Goal: Information Seeking & Learning: Learn about a topic

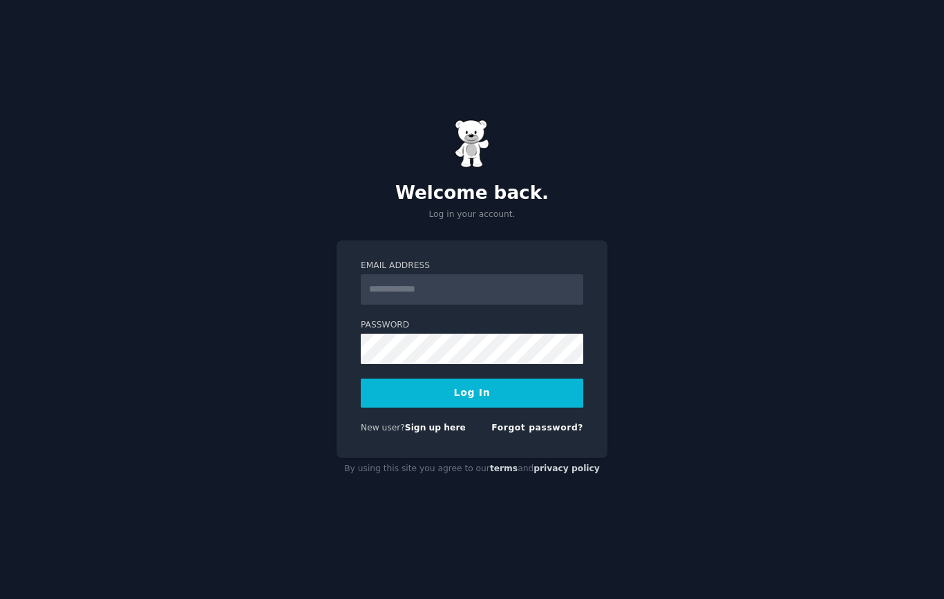
click at [490, 290] on input "Email Address" at bounding box center [472, 289] width 222 height 30
type input "**********"
click at [460, 396] on button "Log In" at bounding box center [472, 393] width 222 height 29
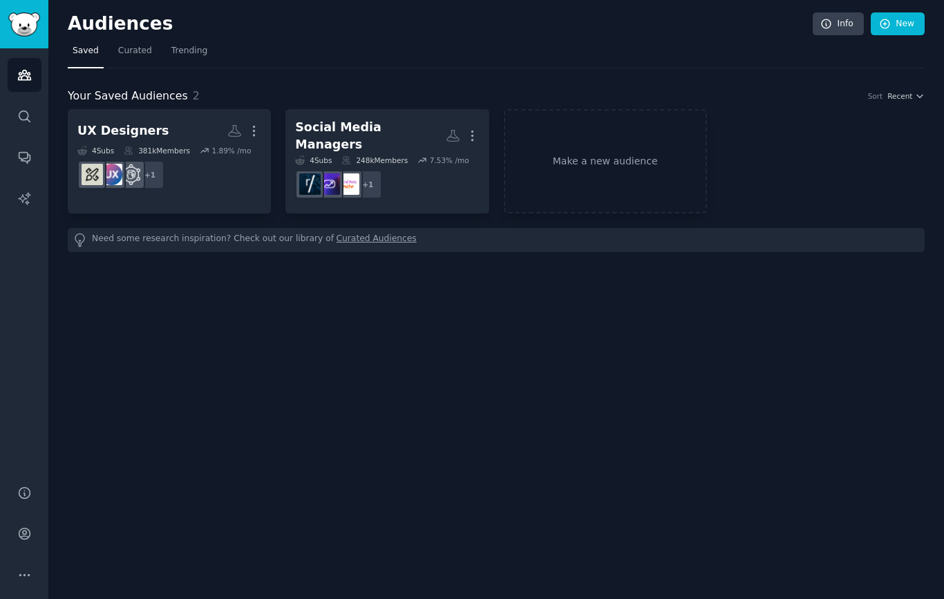
click at [408, 119] on h2 "Social Media Managers More" at bounding box center [387, 136] width 184 height 34
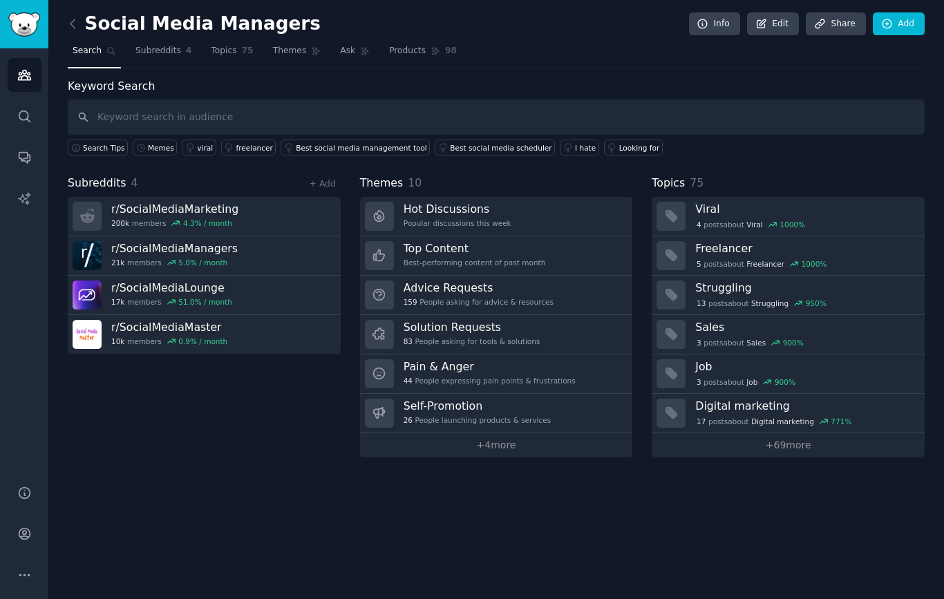
click at [494, 336] on div "83 People asking for tools & solutions" at bounding box center [471, 341] width 137 height 10
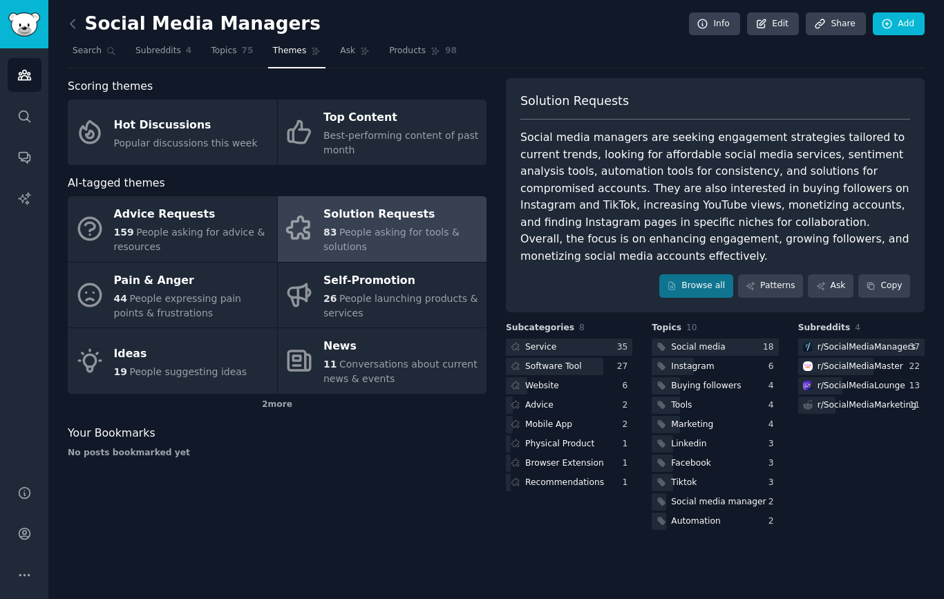
click at [560, 362] on div "Software Tool" at bounding box center [553, 367] width 57 height 12
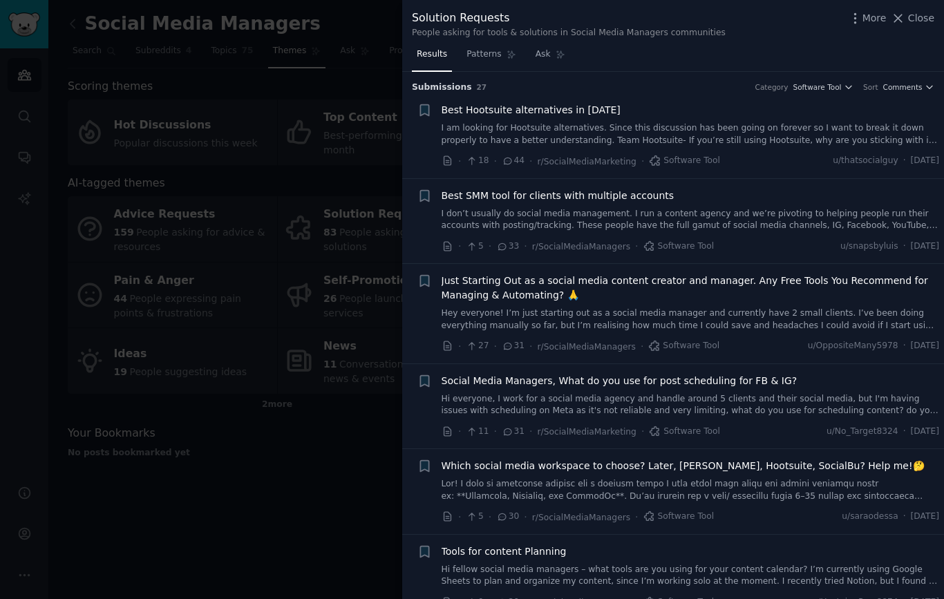
click at [709, 131] on link "I am looking for Hootsuite alternatives. Since this discussion has been going o…" at bounding box center [690, 134] width 498 height 24
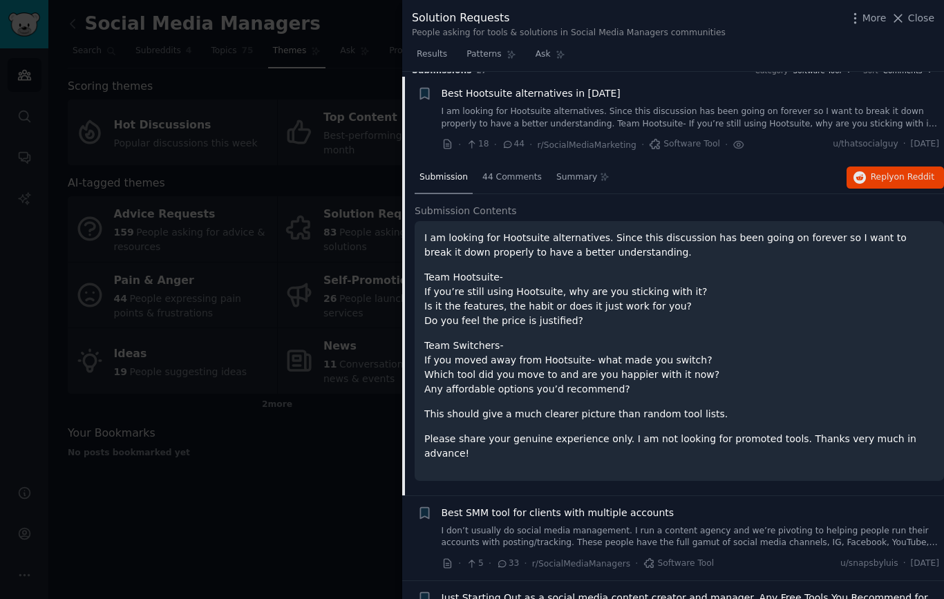
scroll to position [21, 0]
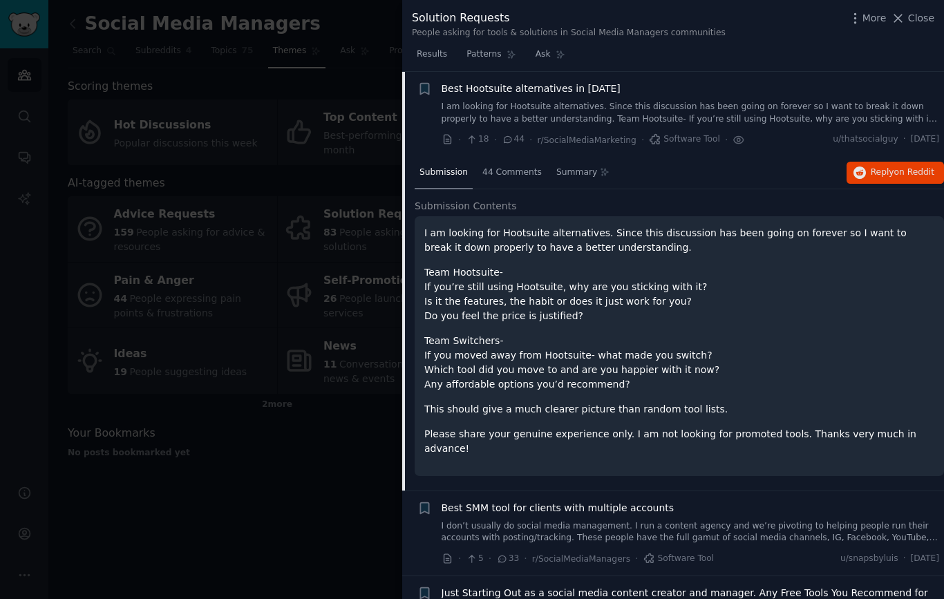
click at [510, 178] on div "44 Comments" at bounding box center [511, 173] width 69 height 33
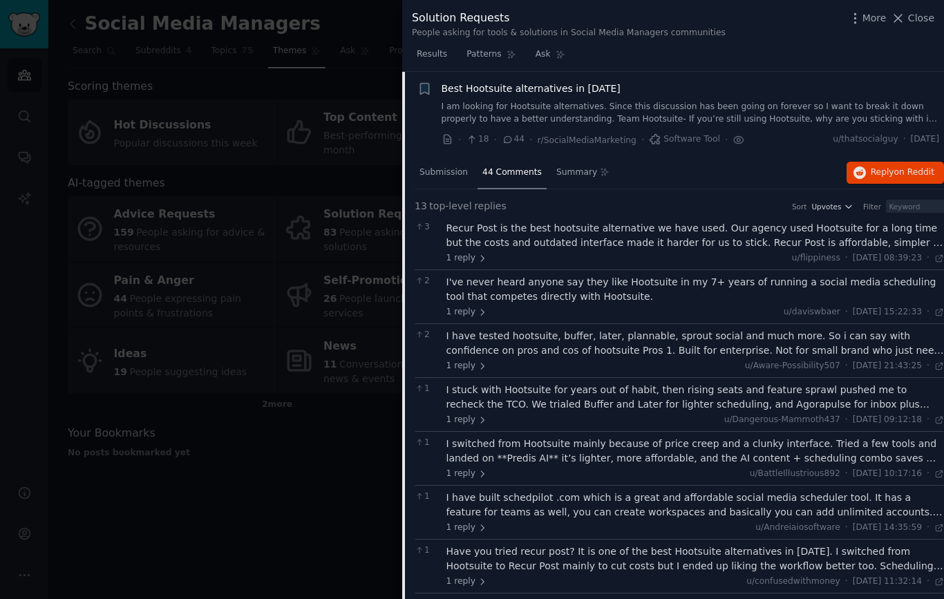
click at [580, 170] on span "Summary" at bounding box center [576, 172] width 41 height 12
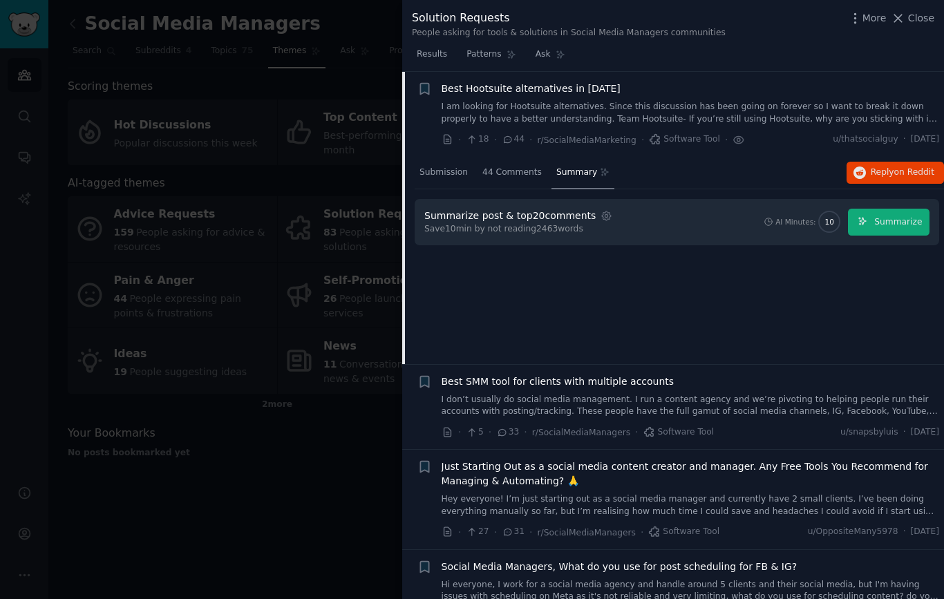
click at [900, 216] on span "Summarize" at bounding box center [898, 222] width 48 height 12
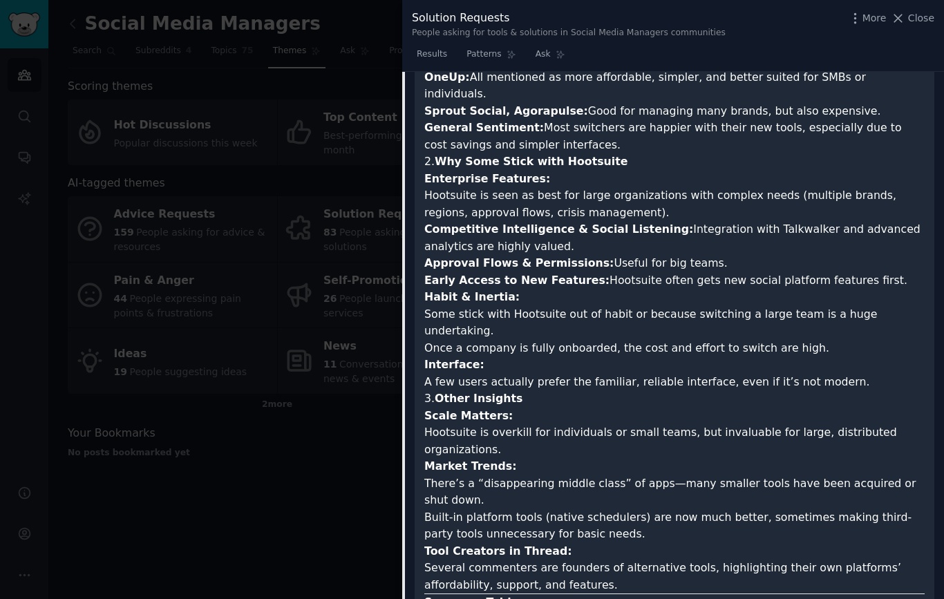
scroll to position [576, 0]
click at [920, 16] on span "Close" at bounding box center [921, 18] width 26 height 15
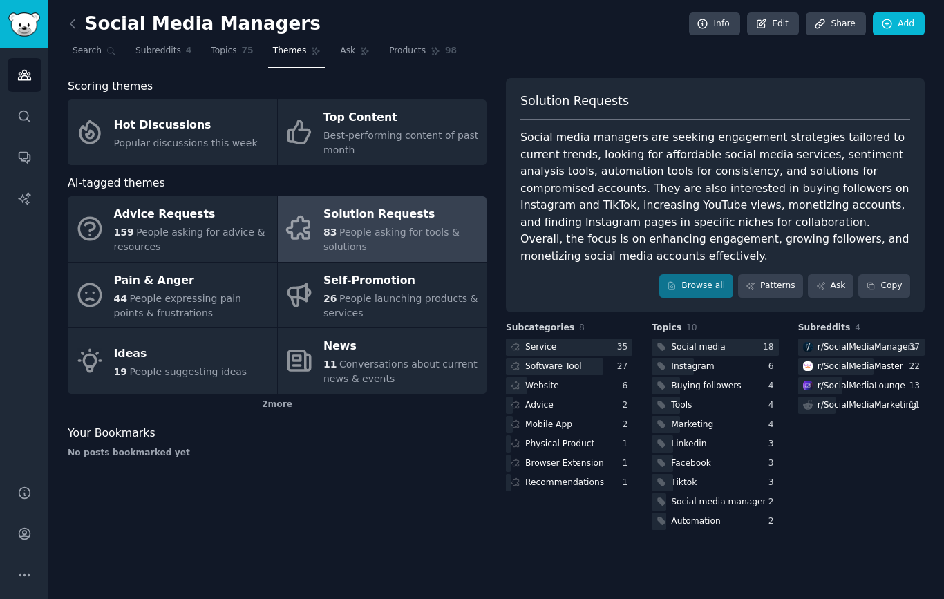
click at [576, 361] on div "Software Tool" at bounding box center [553, 367] width 57 height 12
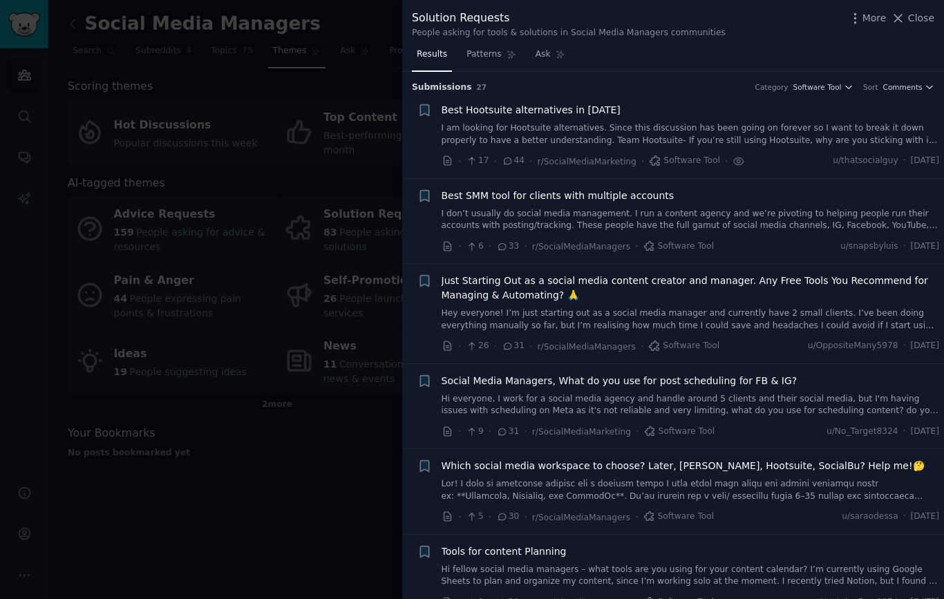
click at [555, 55] on icon at bounding box center [560, 55] width 10 height 10
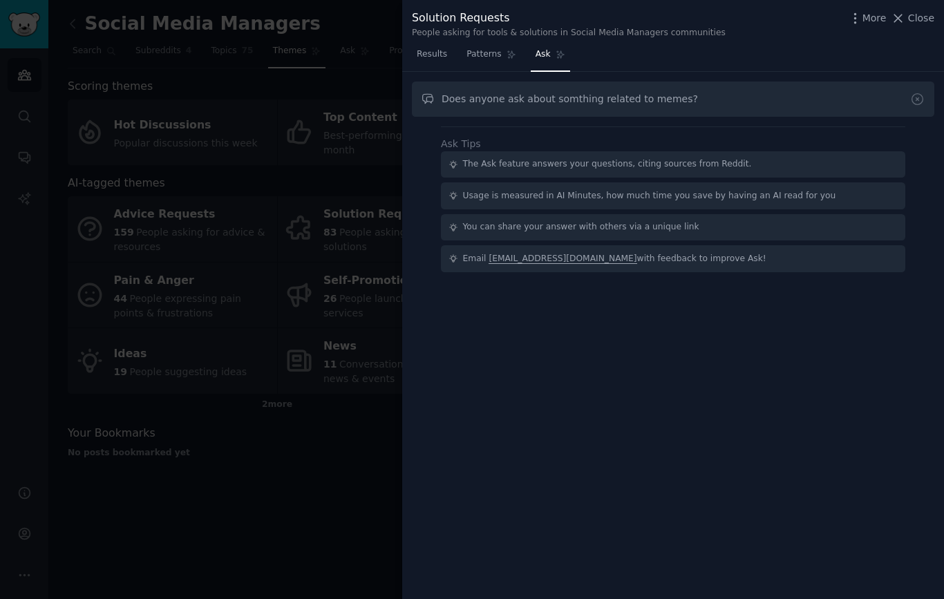
click at [568, 96] on input "Does anyone ask about somthing related to memes?" at bounding box center [673, 99] width 522 height 35
type input "Does anyone ask about something related to memes?"
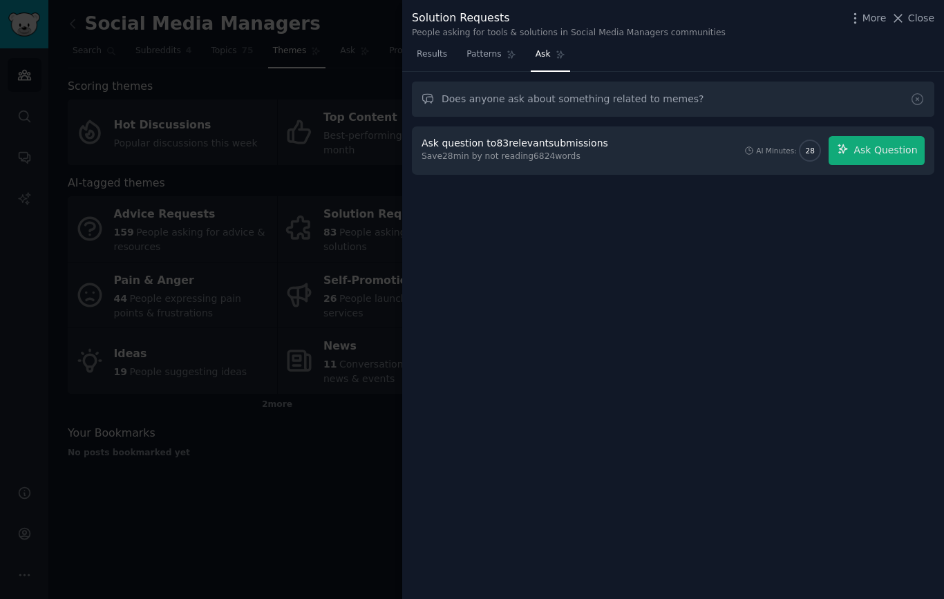
click at [903, 144] on span "Ask Question" at bounding box center [885, 150] width 64 height 15
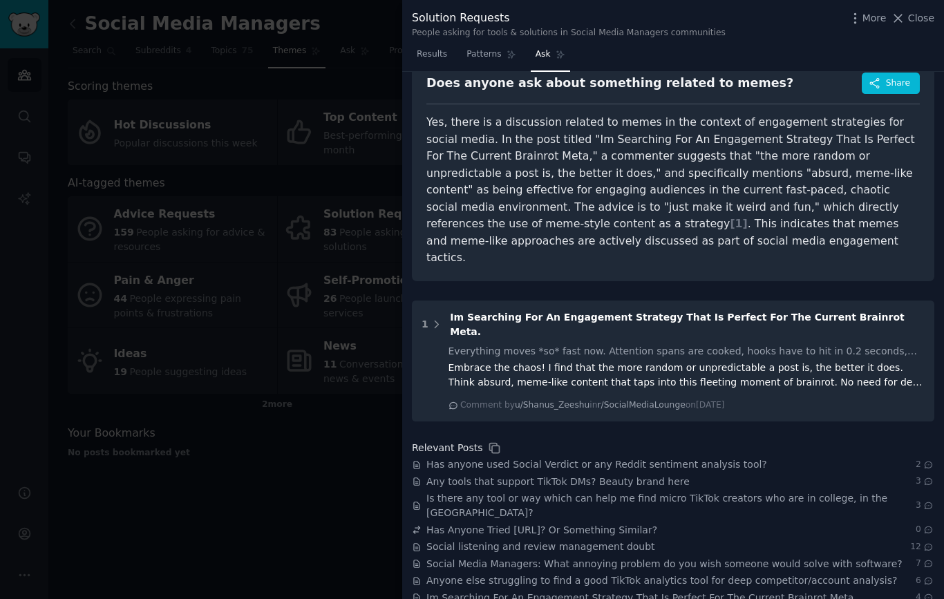
scroll to position [68, 0]
click at [515, 361] on div "Embrace the chaos! I find that the more random or unpredictable a post is, the …" at bounding box center [686, 375] width 477 height 29
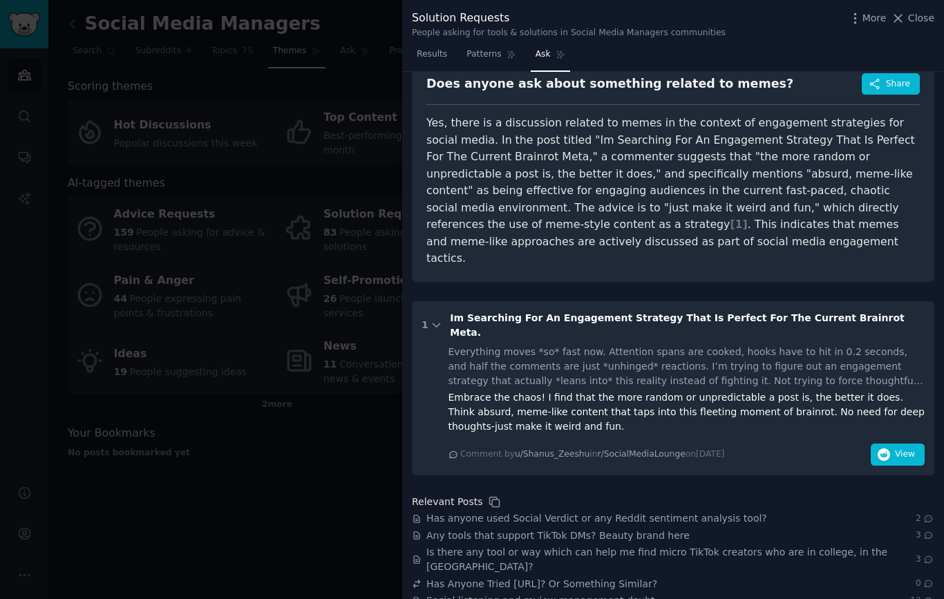
click at [649, 345] on div "Everything moves *so* fast now. Attention spans are cooked, hooks have to hit i…" at bounding box center [686, 367] width 477 height 44
click at [890, 443] on button "View" at bounding box center [897, 454] width 54 height 22
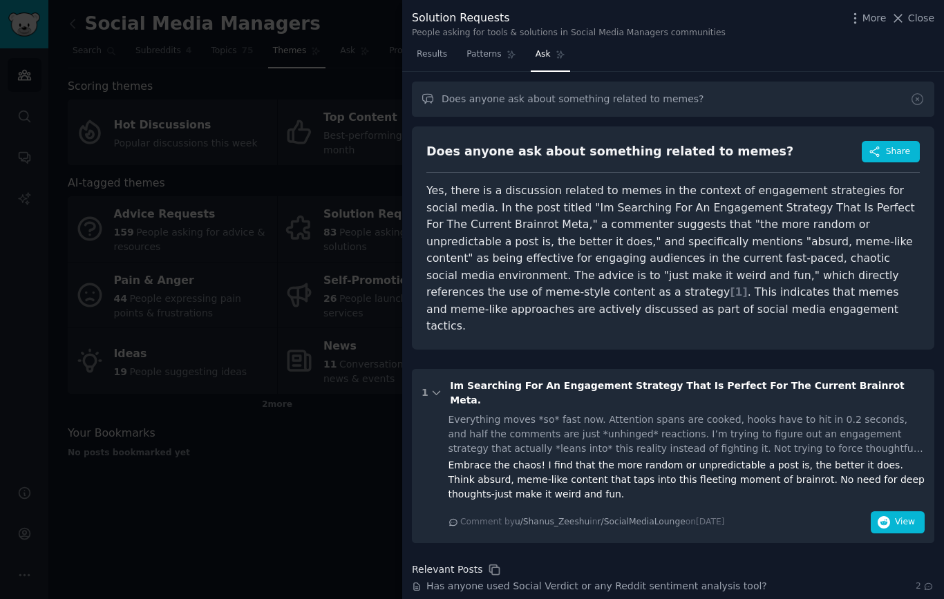
scroll to position [0, 0]
click at [913, 17] on span "Close" at bounding box center [921, 18] width 26 height 15
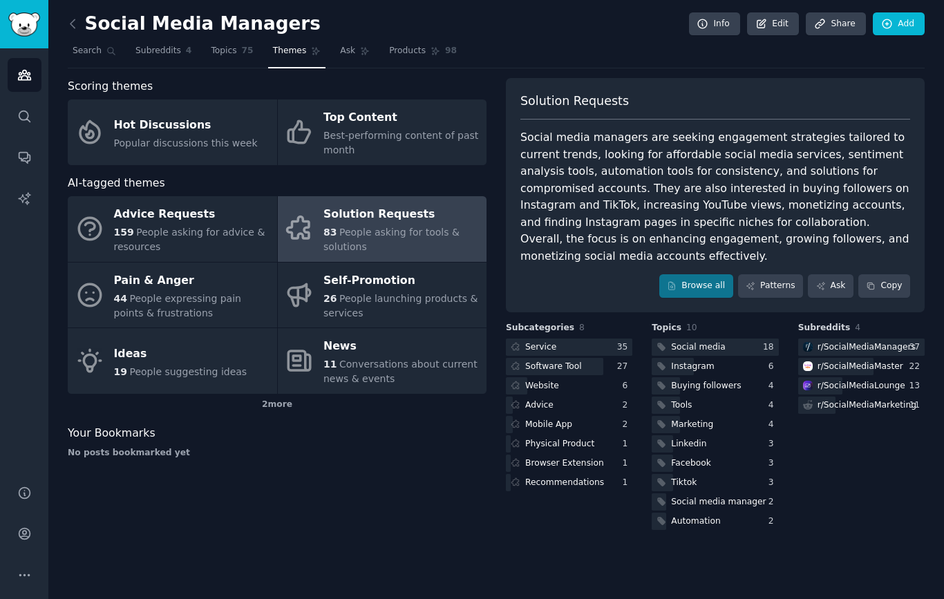
click at [571, 363] on div "Software Tool" at bounding box center [553, 367] width 57 height 12
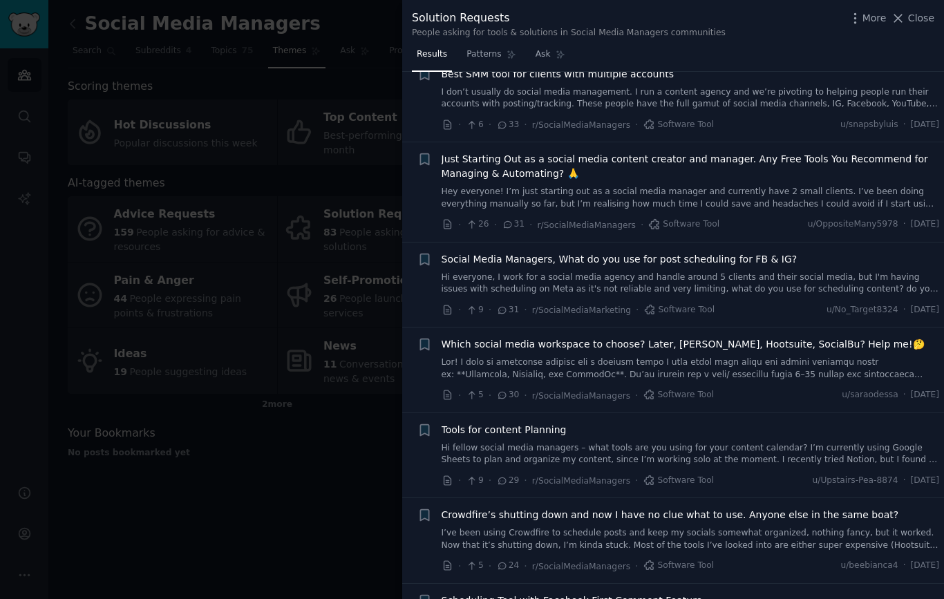
scroll to position [129, 0]
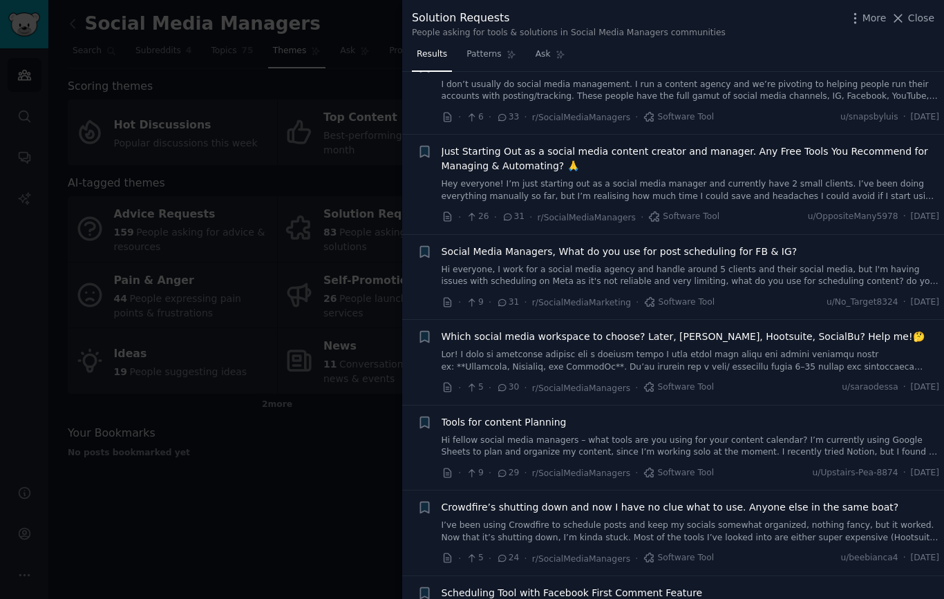
click at [835, 500] on span "Crowdfire’s shutting down and now I have no clue what to use. Anyone else in th…" at bounding box center [669, 507] width 457 height 15
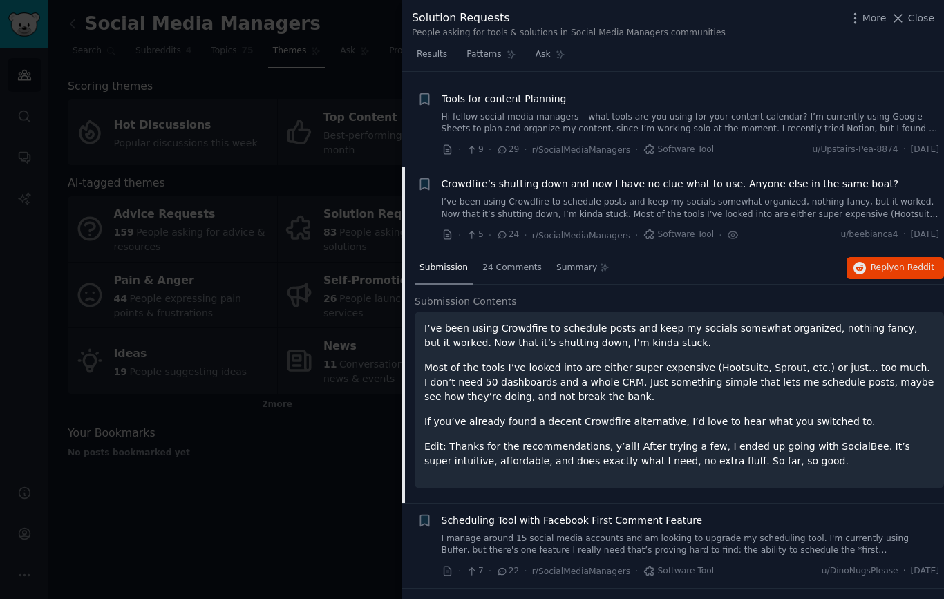
scroll to position [544, 0]
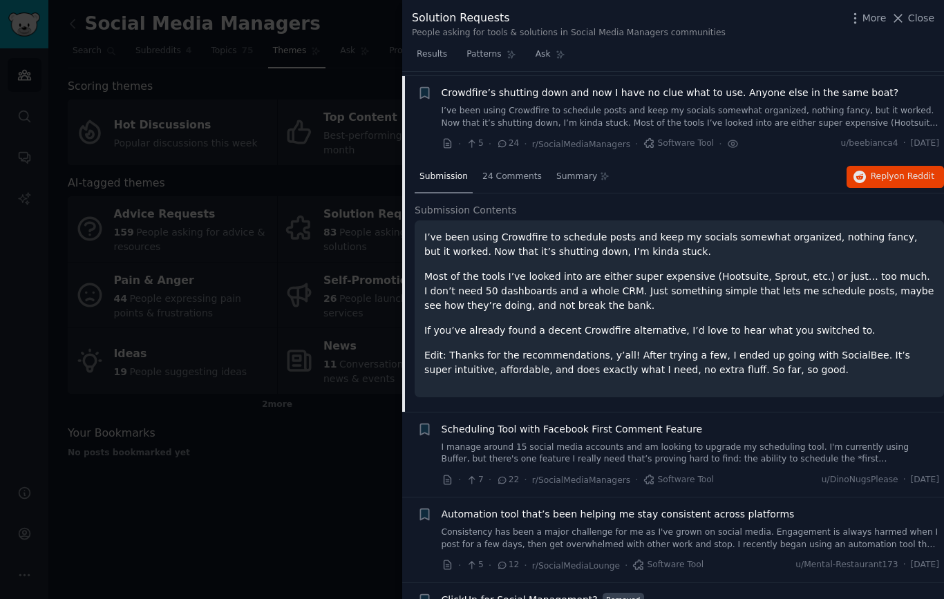
click at [506, 172] on span "24 Comments" at bounding box center [511, 177] width 59 height 12
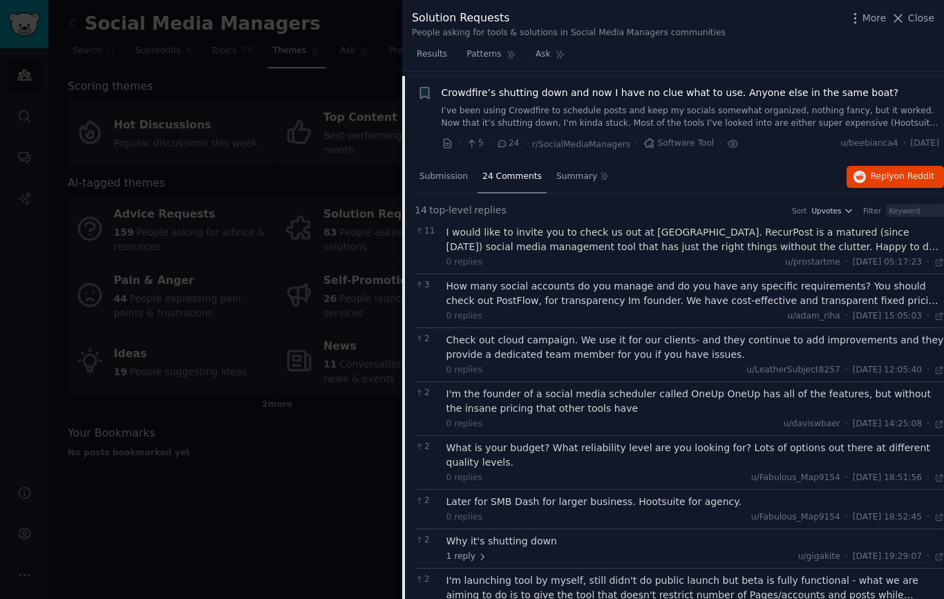
click at [468, 551] on span "1 reply" at bounding box center [466, 557] width 41 height 12
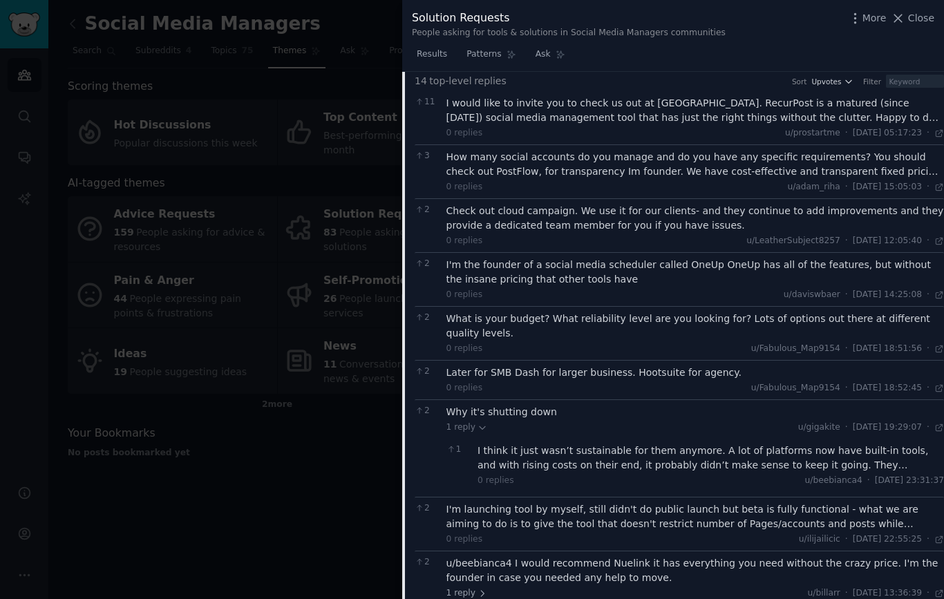
scroll to position [673, 0]
click at [928, 17] on span "Close" at bounding box center [921, 18] width 26 height 15
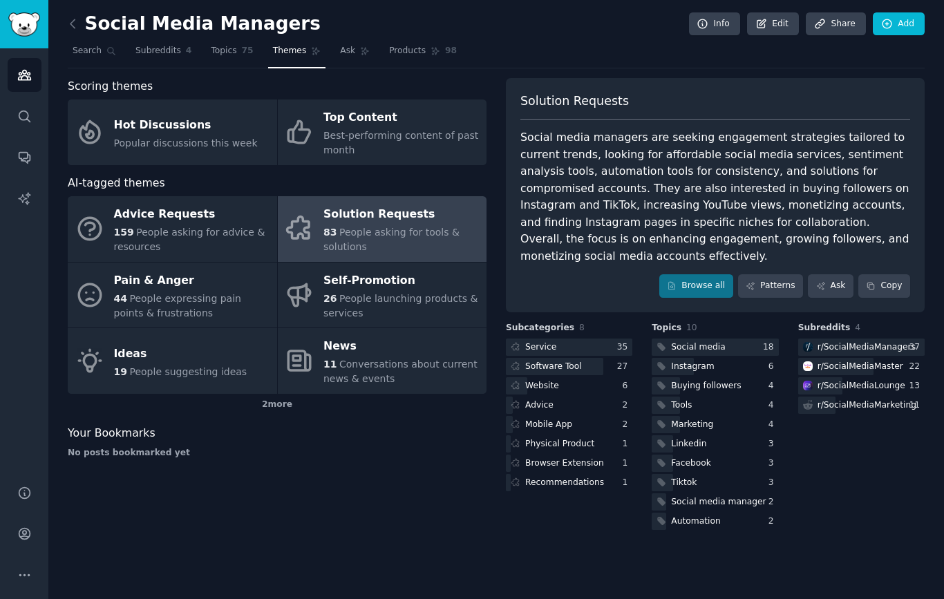
click at [571, 361] on div "Software Tool" at bounding box center [553, 367] width 57 height 12
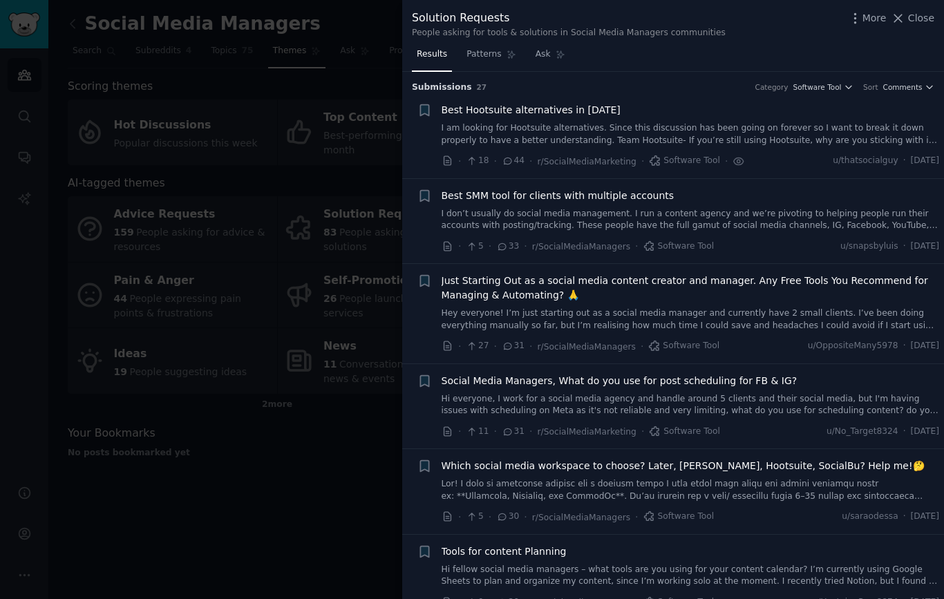
click at [548, 58] on span "Ask" at bounding box center [542, 54] width 15 height 12
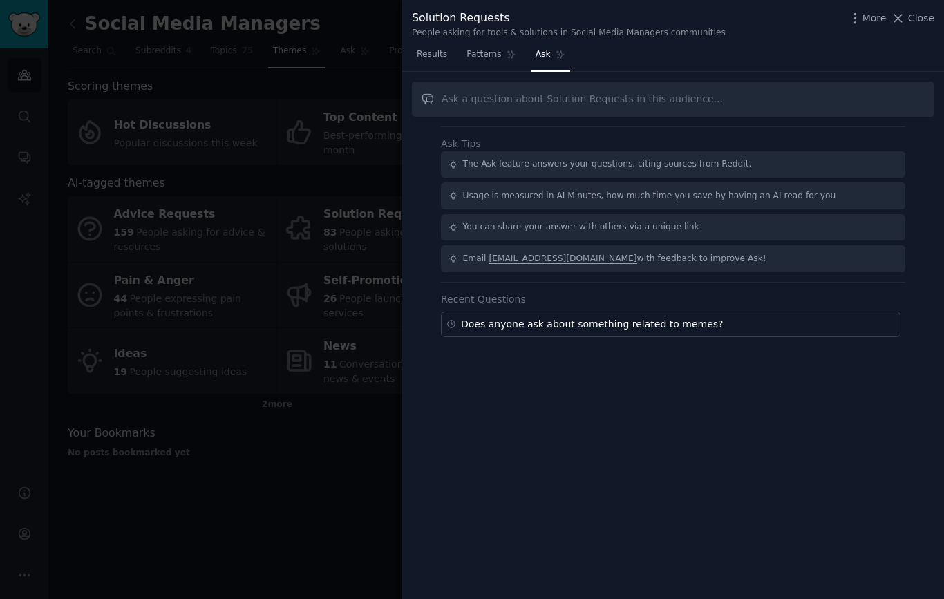
click at [498, 52] on span "Patterns" at bounding box center [483, 54] width 35 height 12
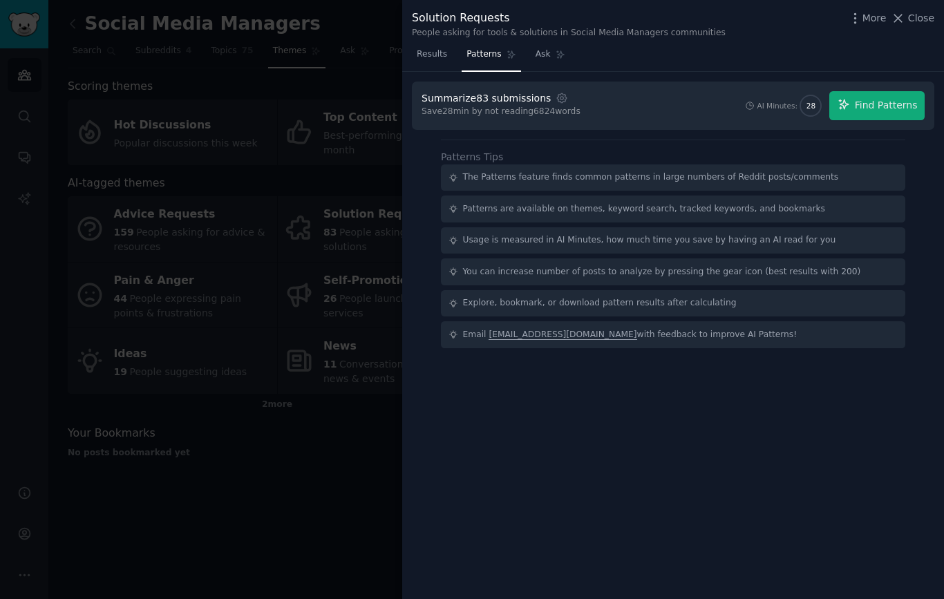
click at [890, 98] on span "Find Patterns" at bounding box center [885, 105] width 63 height 15
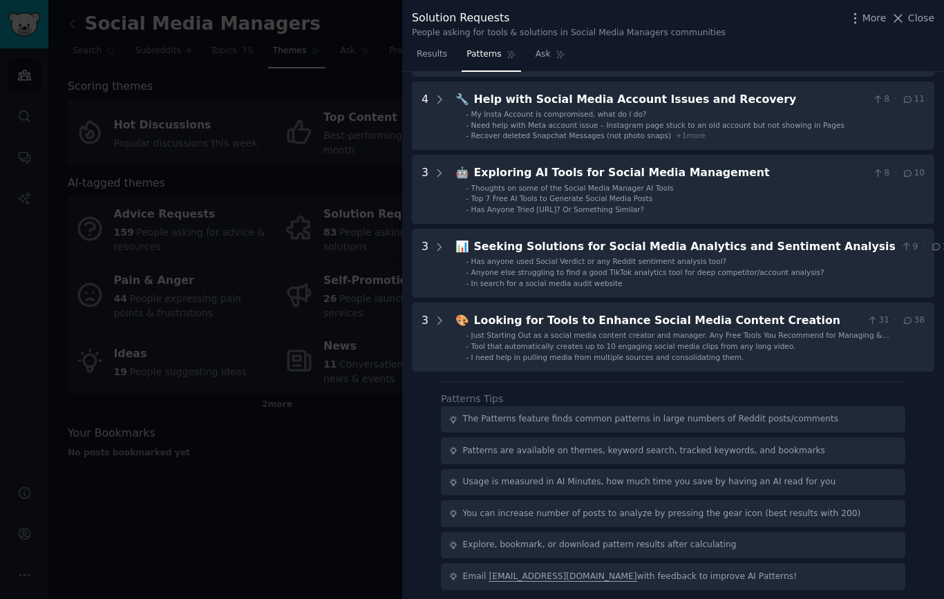
scroll to position [347, 0]
click at [781, 318] on div "Looking for Tools to Enhance Social Media Content Creation" at bounding box center [668, 321] width 388 height 17
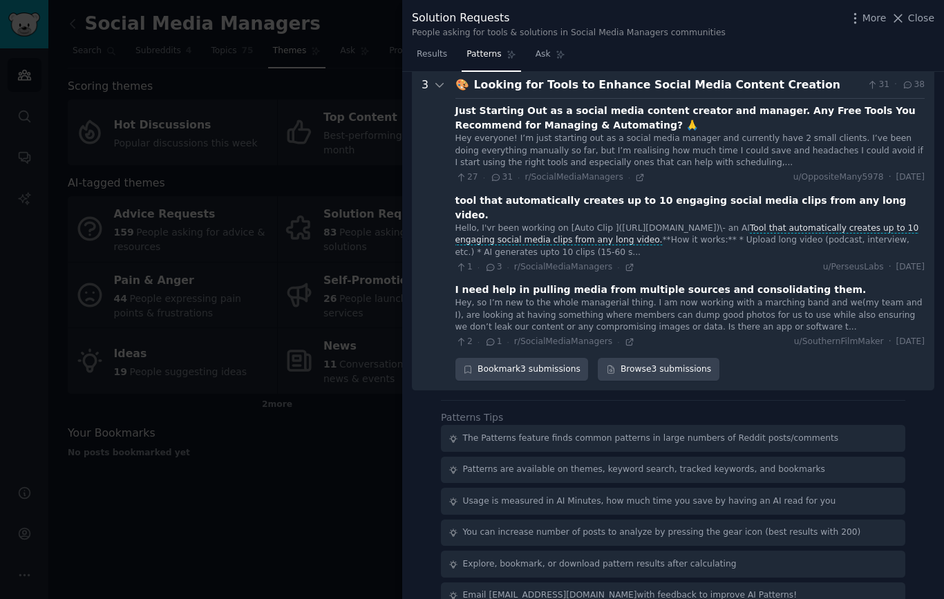
scroll to position [583, 0]
click at [305, 516] on div at bounding box center [472, 299] width 944 height 599
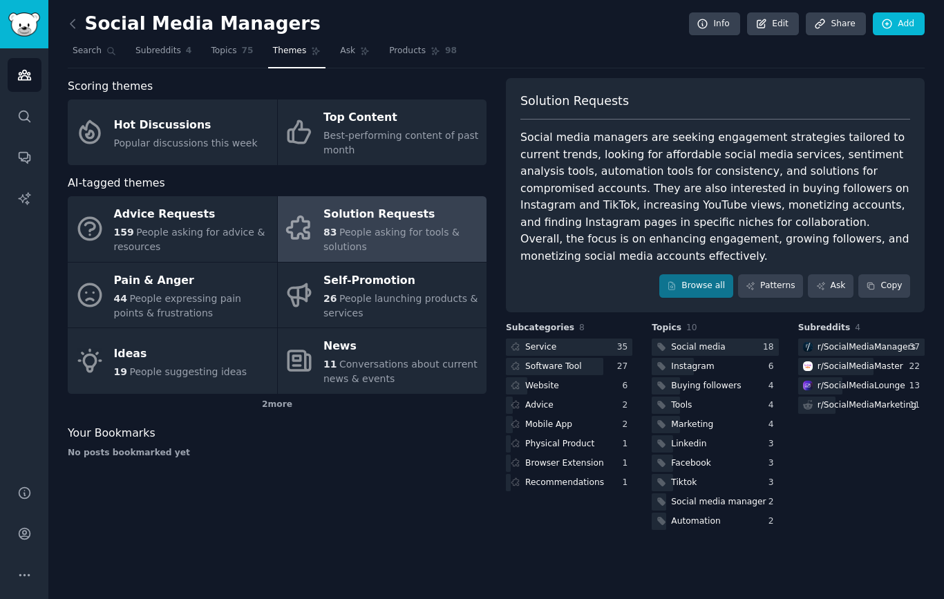
click at [769, 287] on link "Patterns" at bounding box center [770, 285] width 65 height 23
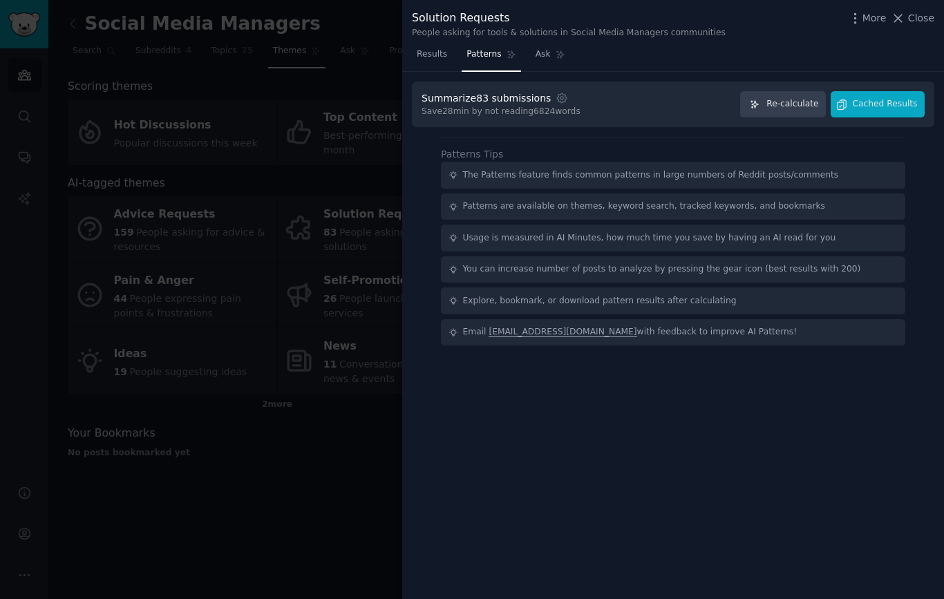
click at [886, 96] on button "Cached Results" at bounding box center [877, 104] width 94 height 27
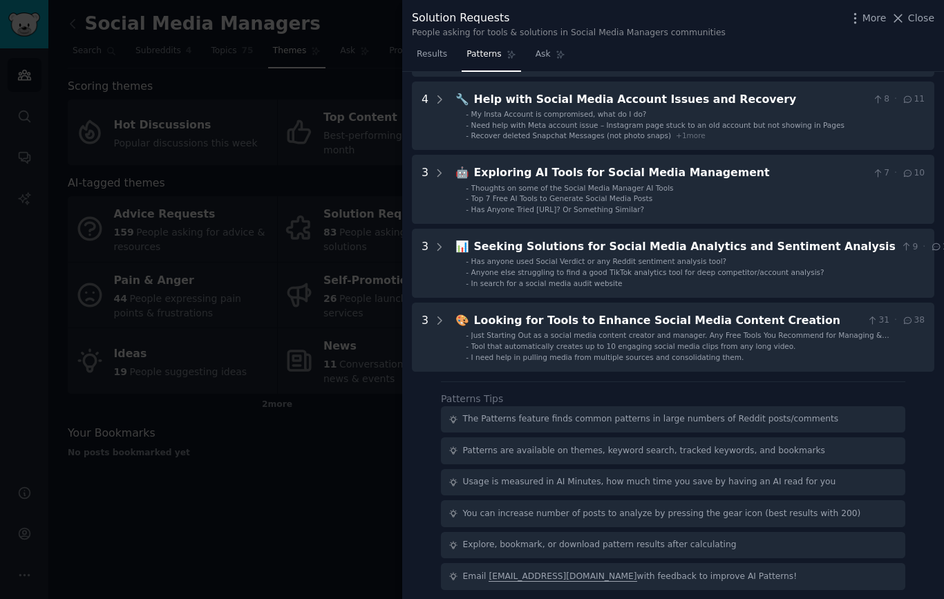
scroll to position [347, 0]
click at [439, 315] on icon at bounding box center [439, 321] width 12 height 12
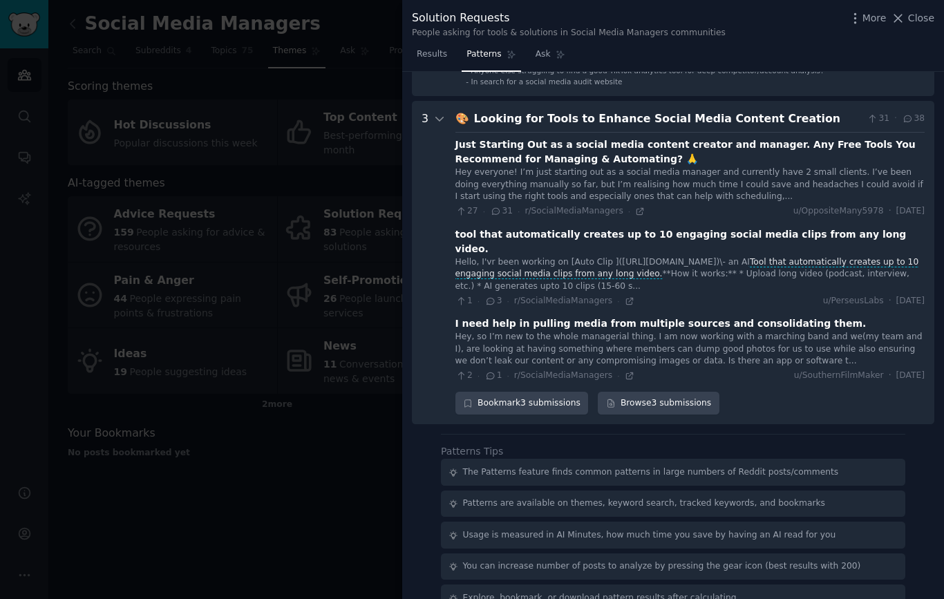
scroll to position [577, 0]
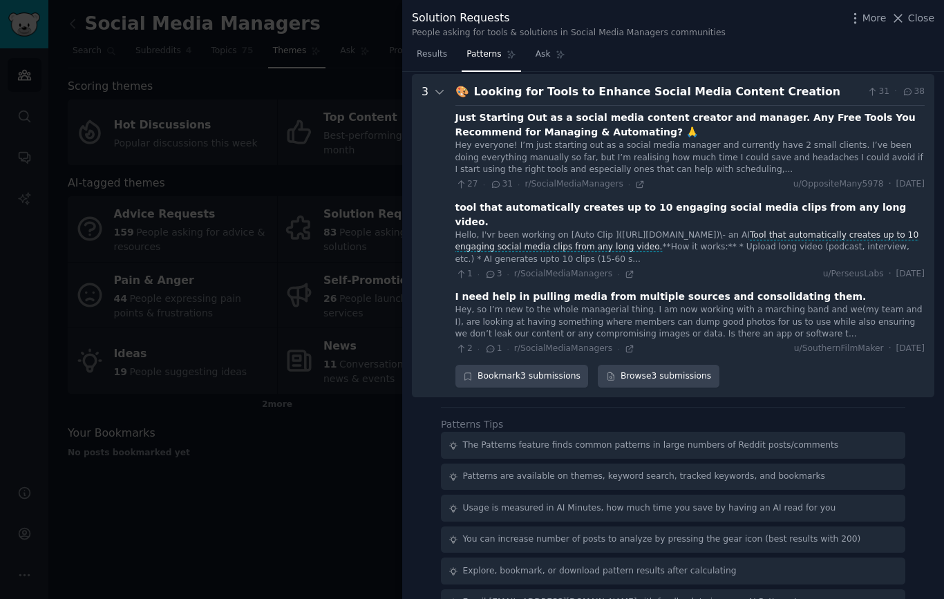
click at [434, 86] on icon at bounding box center [439, 92] width 12 height 12
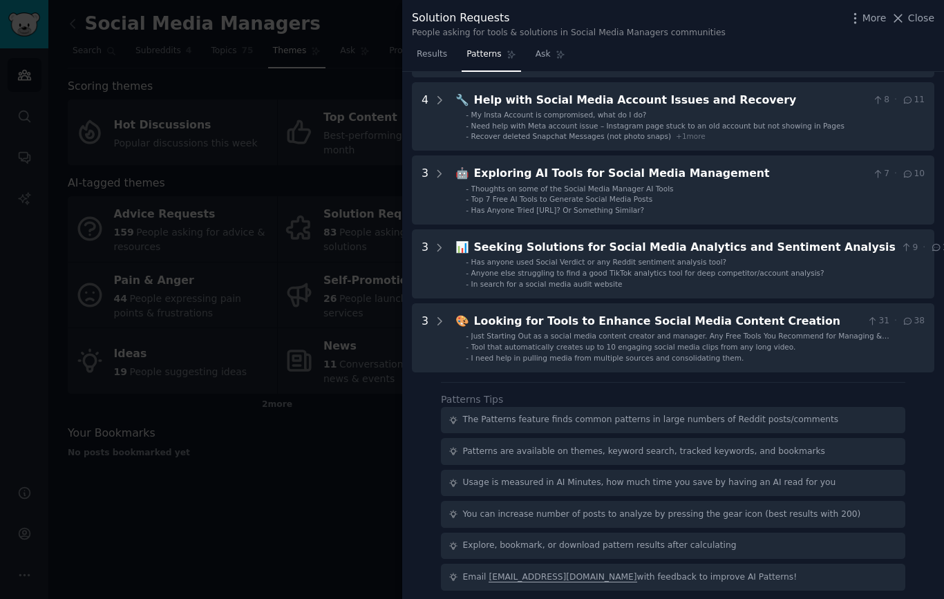
click at [550, 60] on link "Ask" at bounding box center [549, 58] width 39 height 28
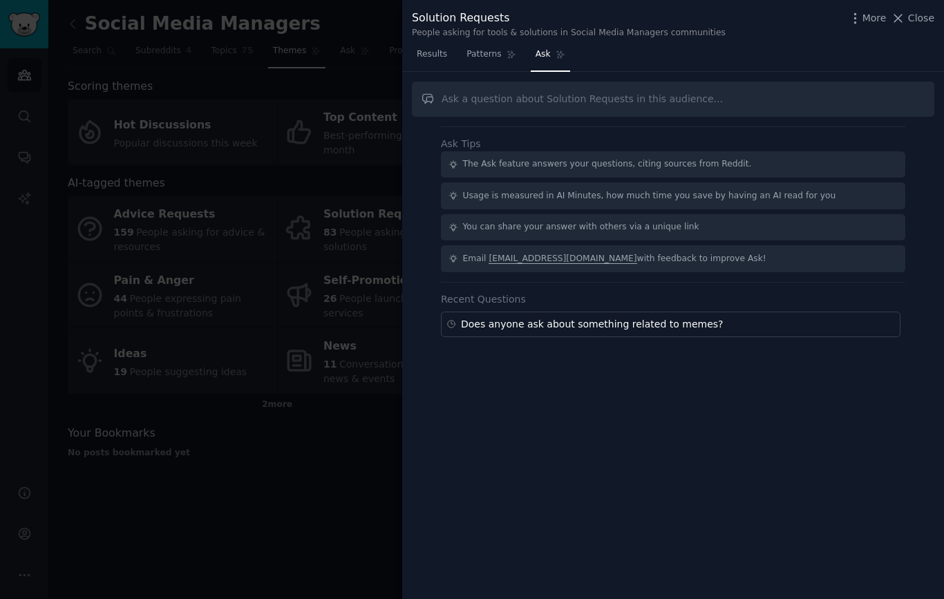
click at [475, 56] on span "Patterns" at bounding box center [483, 54] width 35 height 12
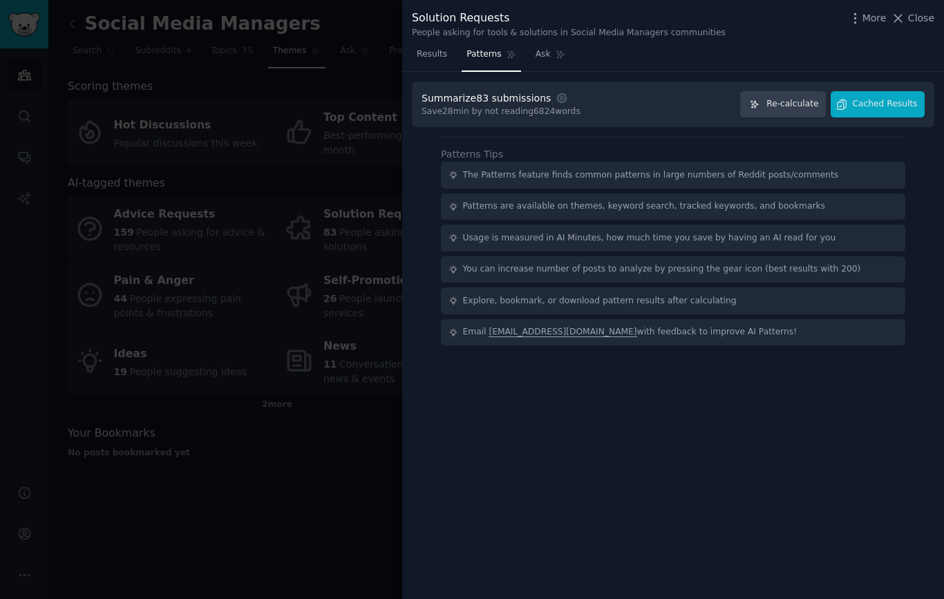
click at [318, 499] on div at bounding box center [472, 299] width 944 height 599
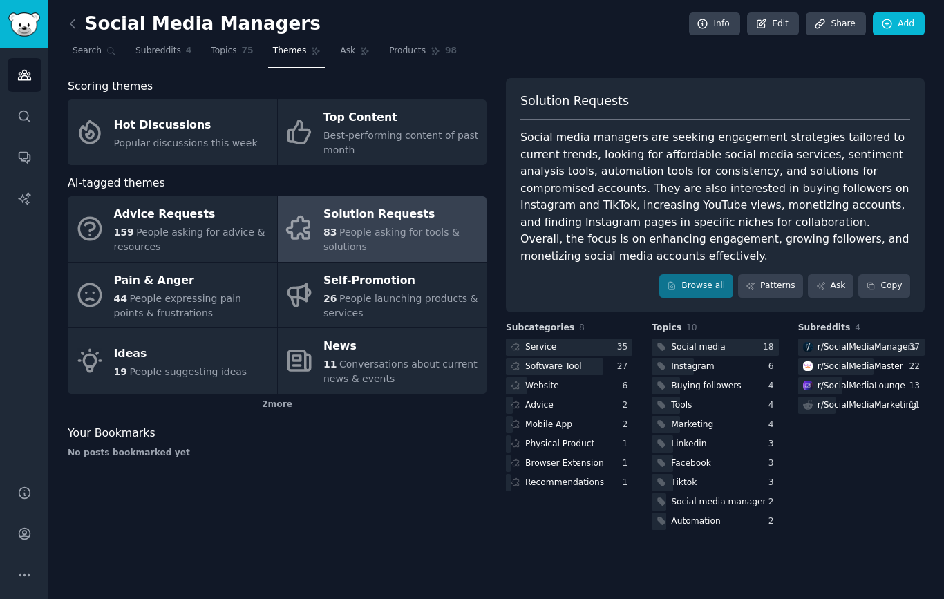
click at [574, 338] on div at bounding box center [569, 346] width 126 height 17
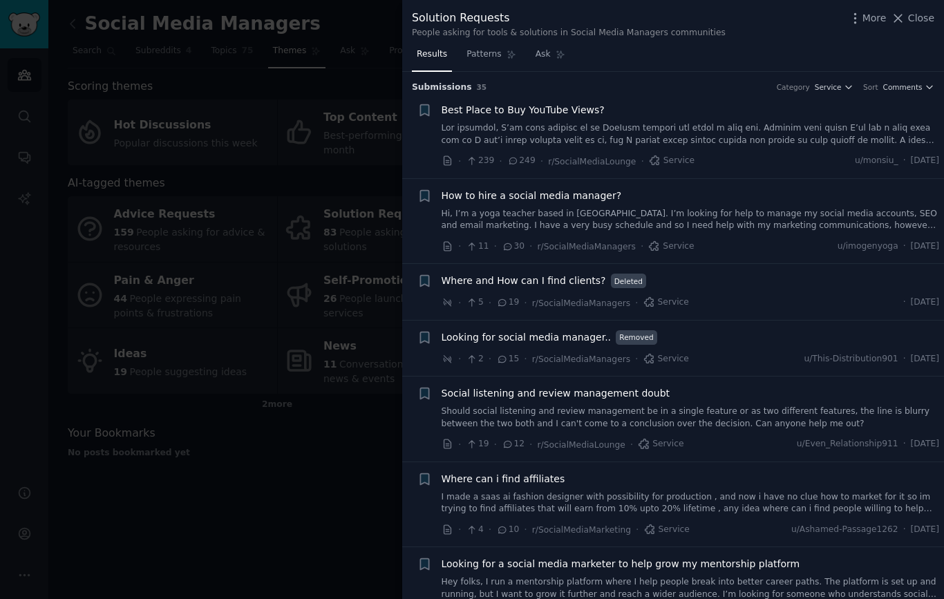
click at [509, 509] on link "I made a saas ai fashion designer with possibility for production , and now i h…" at bounding box center [690, 503] width 498 height 24
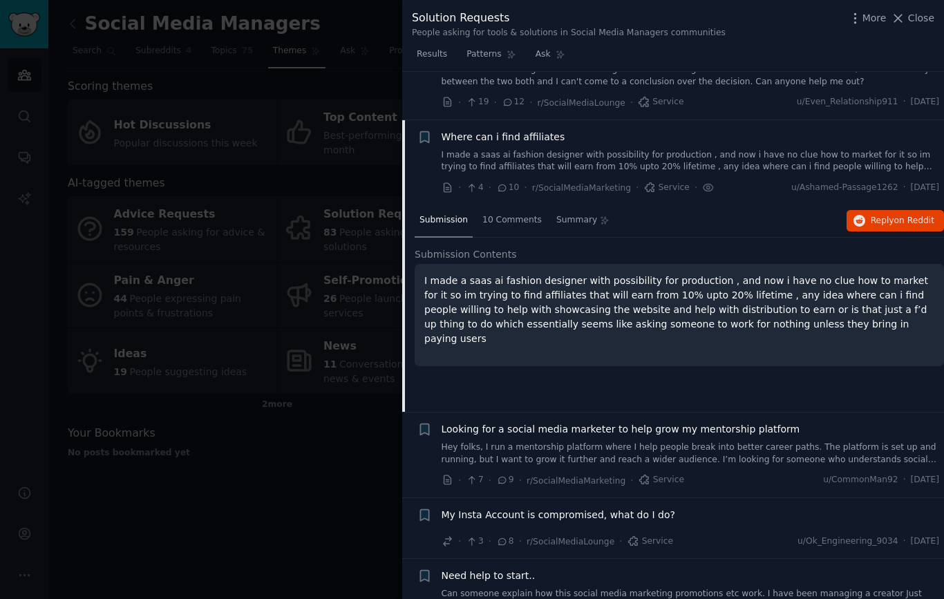
scroll to position [388, 0]
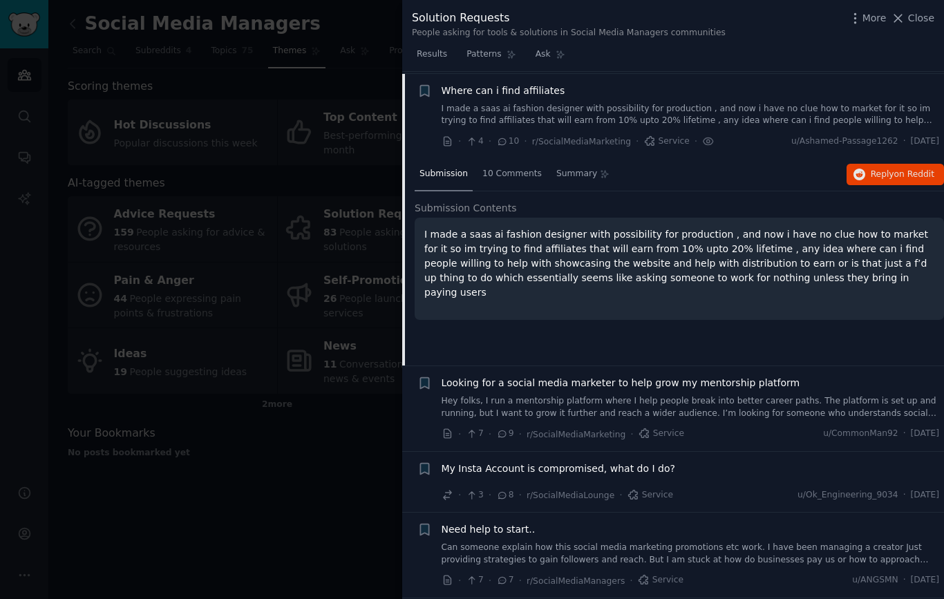
click at [504, 169] on span "10 Comments" at bounding box center [511, 174] width 59 height 12
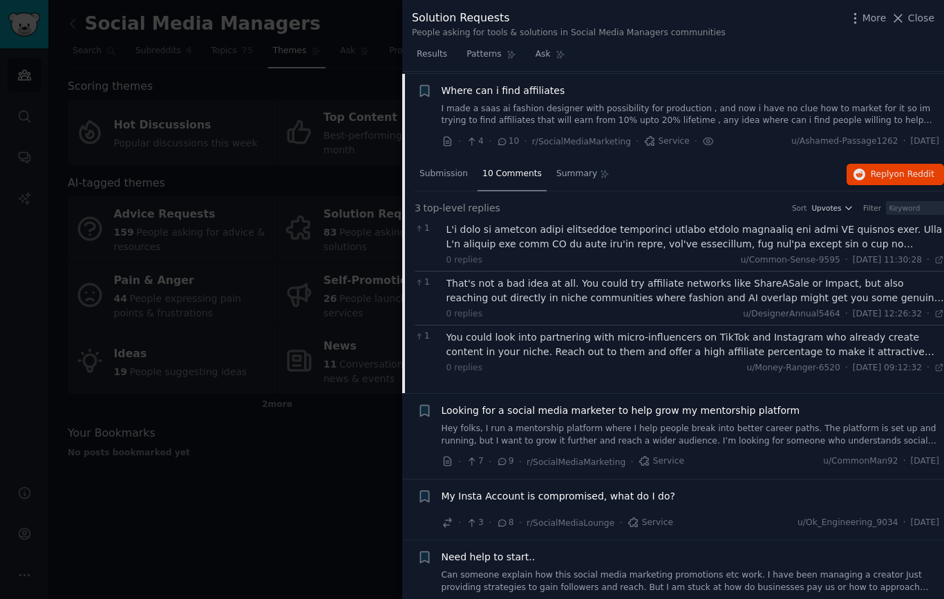
click at [895, 240] on div at bounding box center [695, 236] width 498 height 29
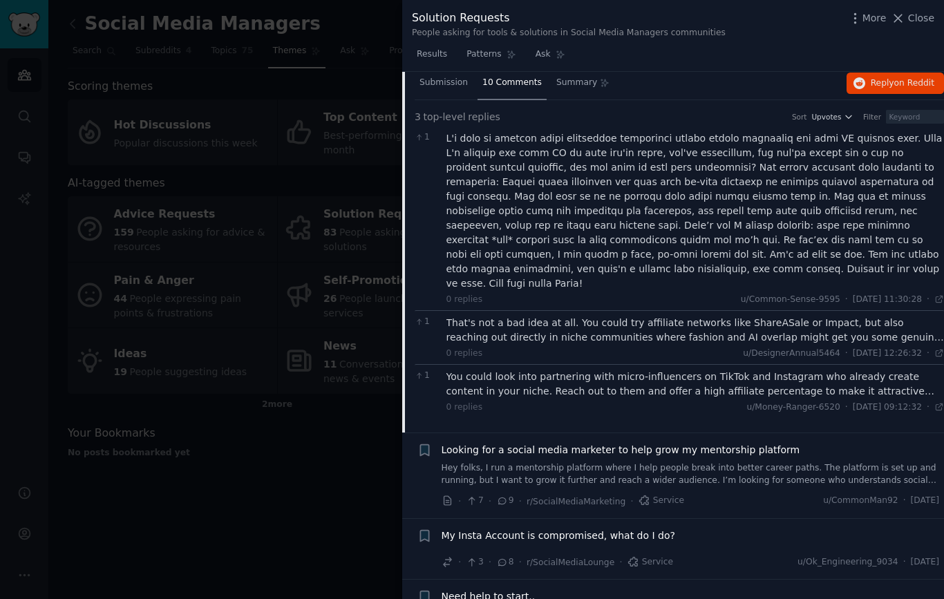
scroll to position [480, 0]
click at [923, 14] on span "Close" at bounding box center [921, 18] width 26 height 15
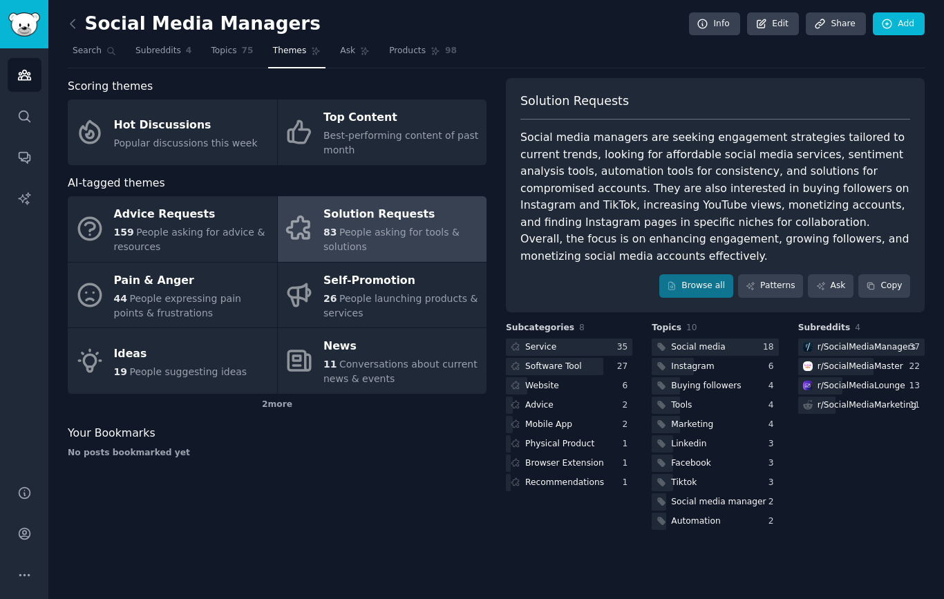
click at [727, 381] on div "Buying followers" at bounding box center [706, 386] width 70 height 12
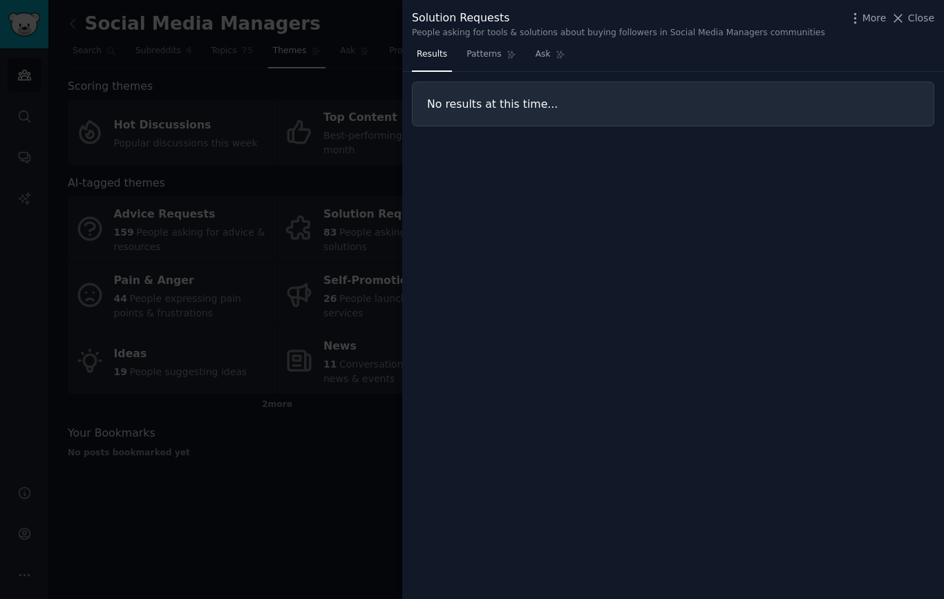
click at [486, 62] on link "Patterns" at bounding box center [490, 58] width 59 height 28
click at [921, 23] on span "Close" at bounding box center [921, 18] width 26 height 15
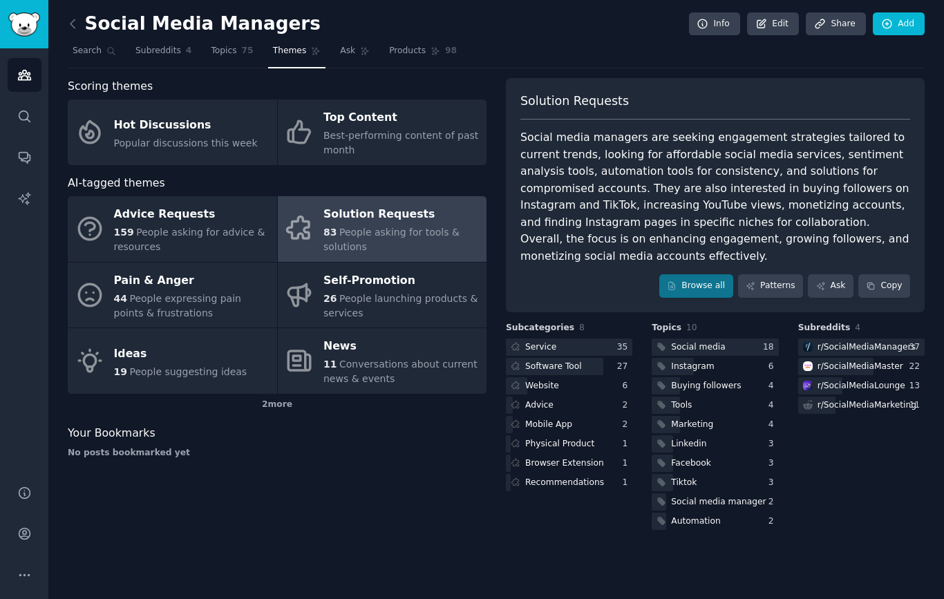
click at [554, 380] on div "Website" at bounding box center [542, 386] width 34 height 12
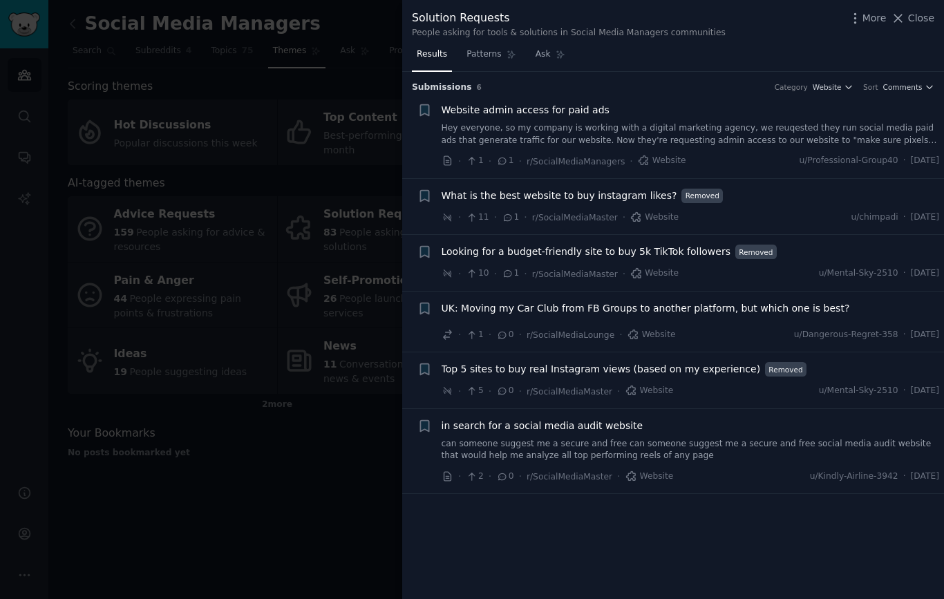
click at [319, 494] on div at bounding box center [472, 299] width 944 height 599
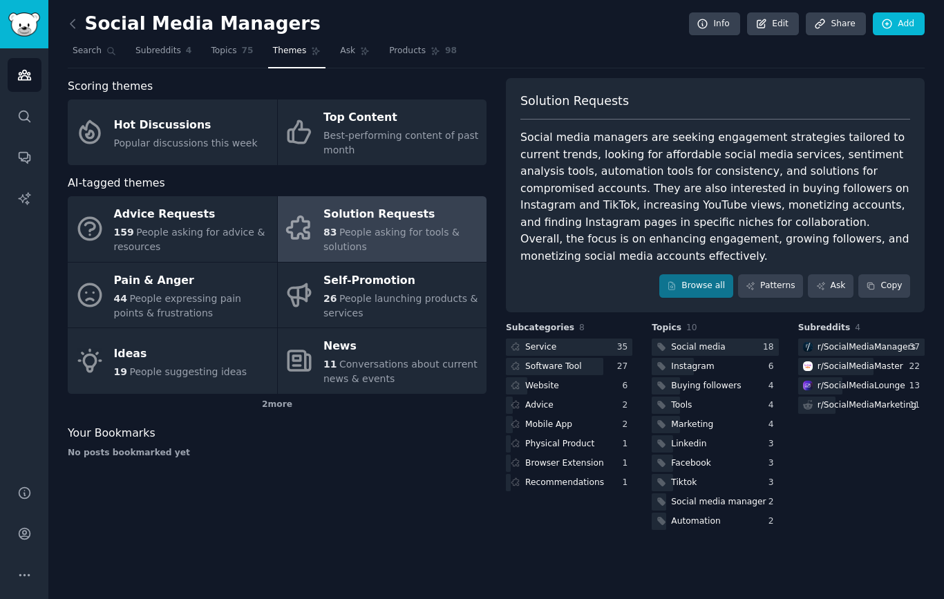
click at [178, 296] on span "People expressing pain points & frustrations" at bounding box center [177, 306] width 127 height 26
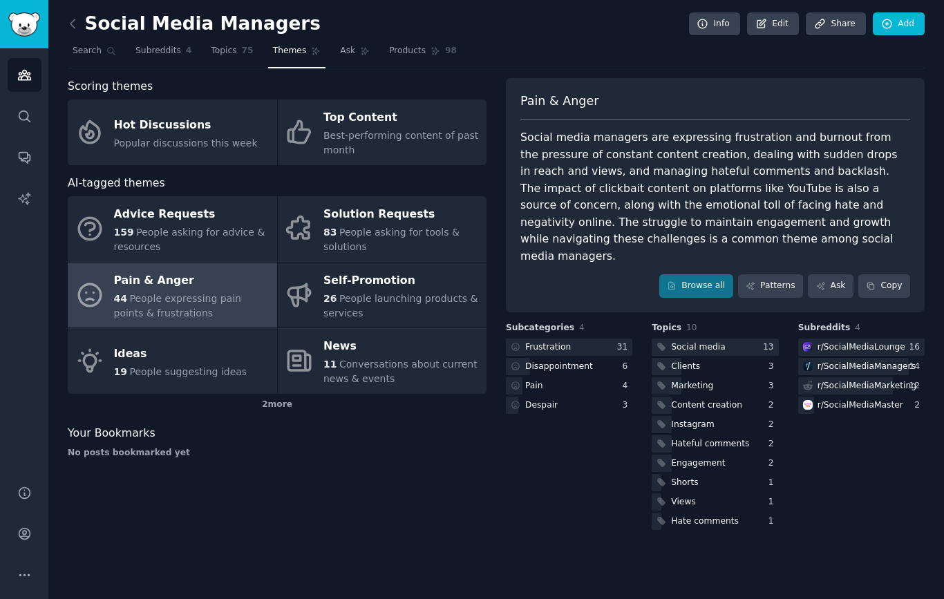
click at [764, 274] on link "Patterns" at bounding box center [770, 285] width 65 height 23
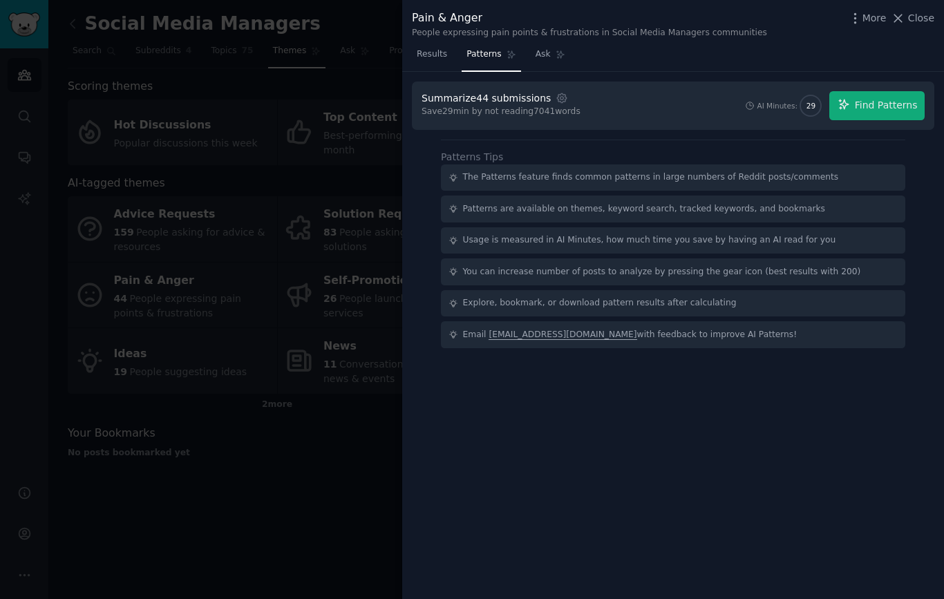
click at [899, 111] on span "Find Patterns" at bounding box center [885, 105] width 63 height 15
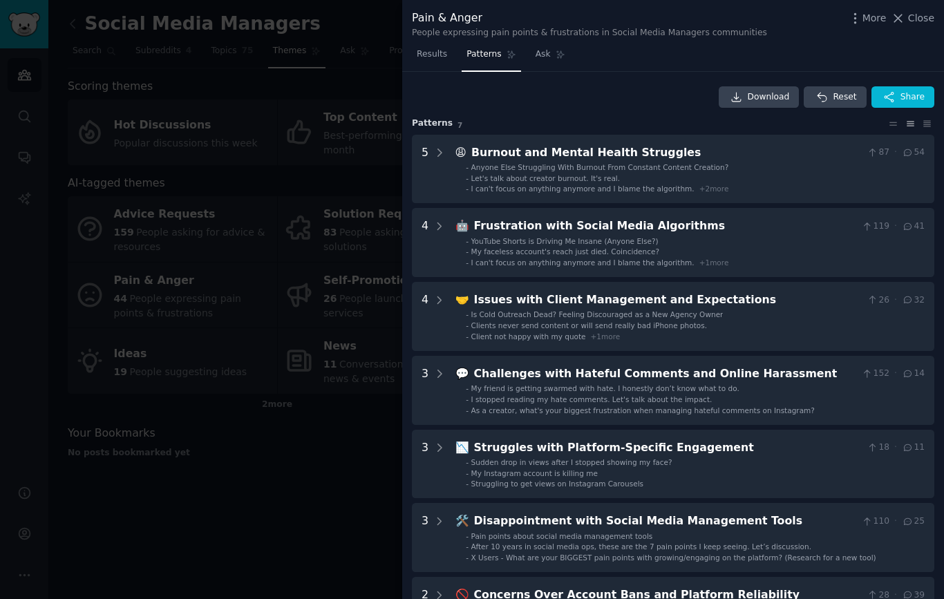
click at [441, 146] on icon at bounding box center [439, 152] width 12 height 12
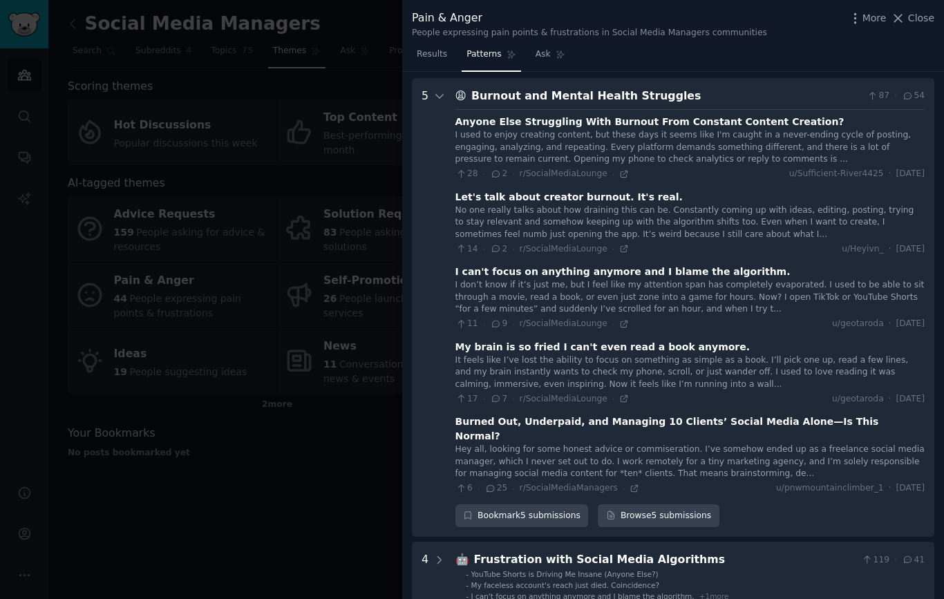
scroll to position [63, 0]
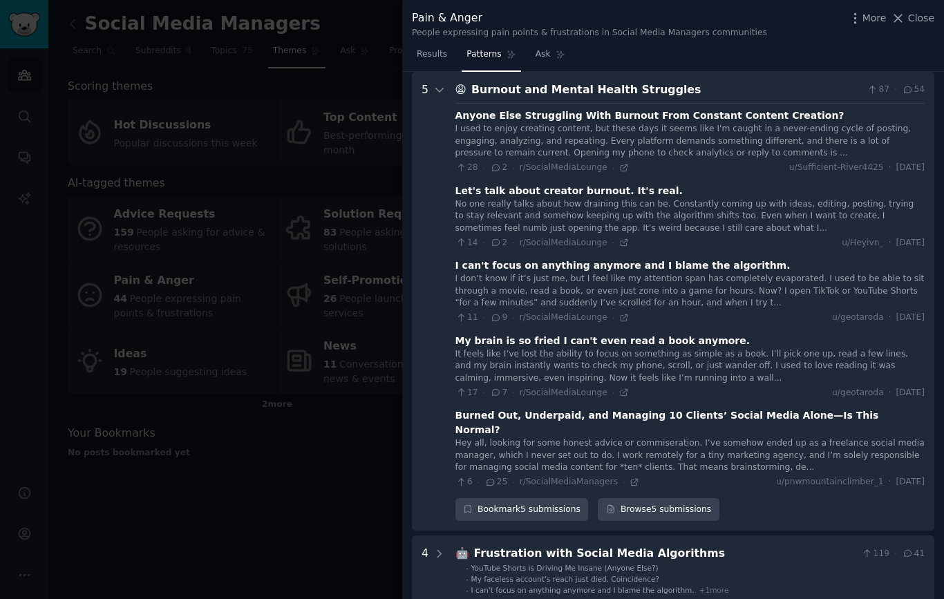
click at [439, 86] on icon at bounding box center [439, 90] width 12 height 12
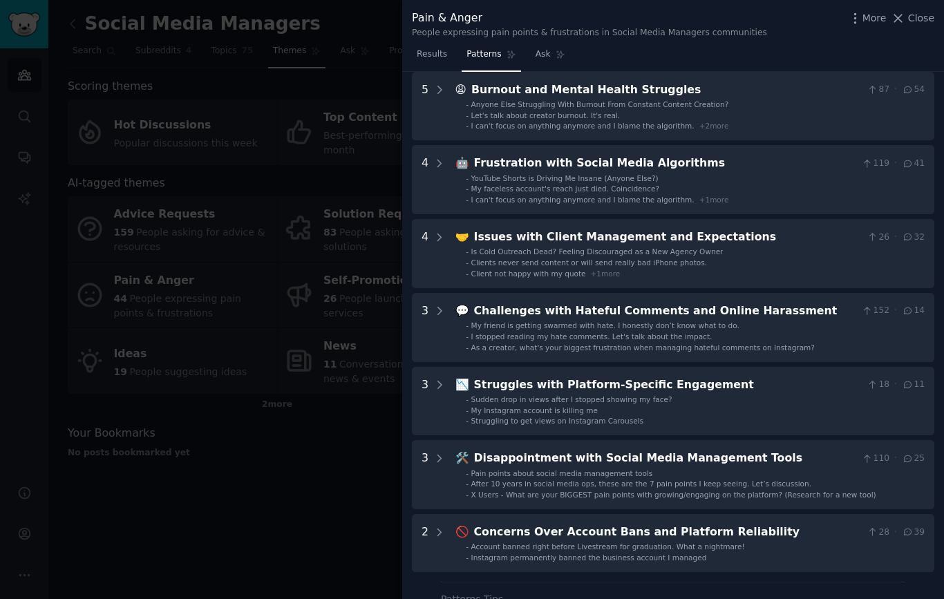
click at [439, 168] on icon at bounding box center [439, 163] width 12 height 12
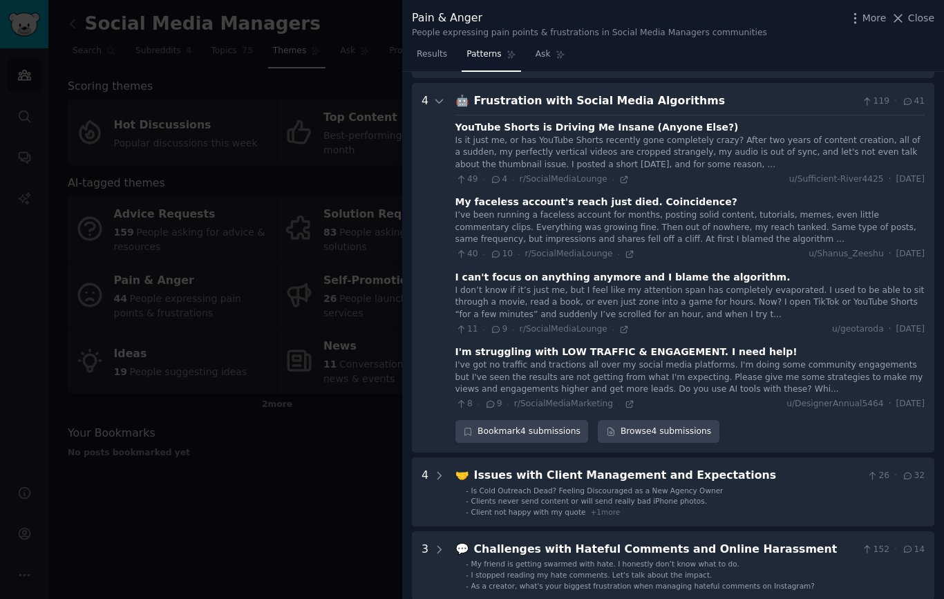
scroll to position [136, 0]
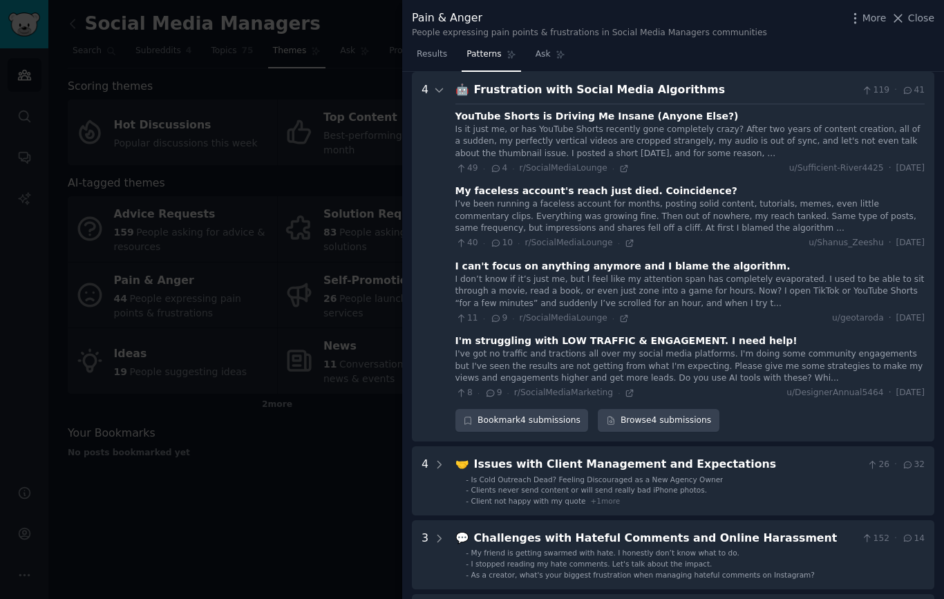
click at [669, 300] on div "I don’t know if it’s just me, but I feel like my attention span has completely …" at bounding box center [689, 292] width 469 height 37
click at [669, 285] on div "I don’t know if it’s just me, but I feel like my attention span has completely …" at bounding box center [689, 292] width 469 height 37
click at [656, 291] on div "I don’t know if it’s just me, but I feel like my attention span has completely …" at bounding box center [689, 292] width 469 height 37
click at [621, 315] on icon at bounding box center [624, 318] width 6 height 6
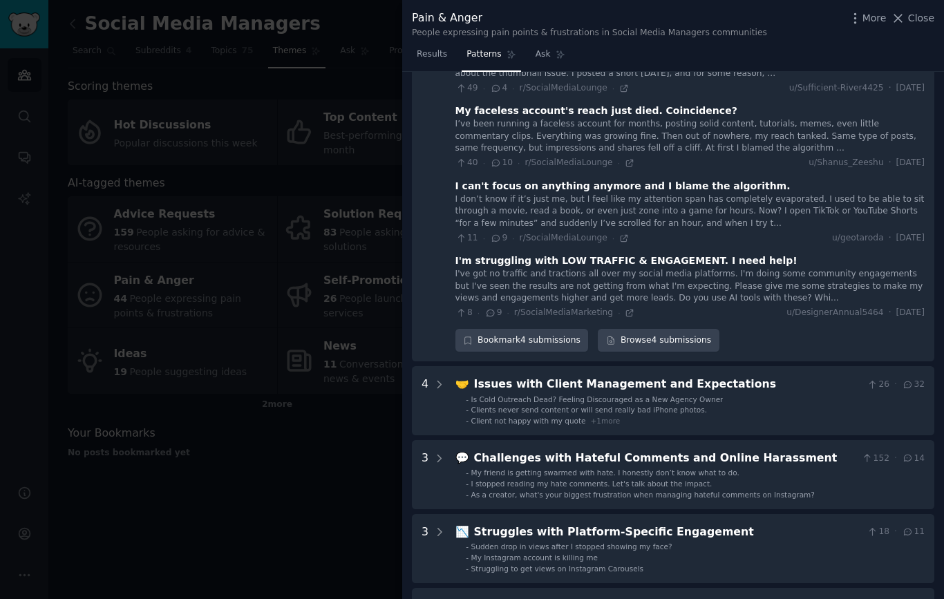
scroll to position [216, 0]
click at [796, 396] on ul "- Is Cold Outreach Dead? Feeling Discouraged as a New Agency Owner - Clients ne…" at bounding box center [690, 410] width 468 height 32
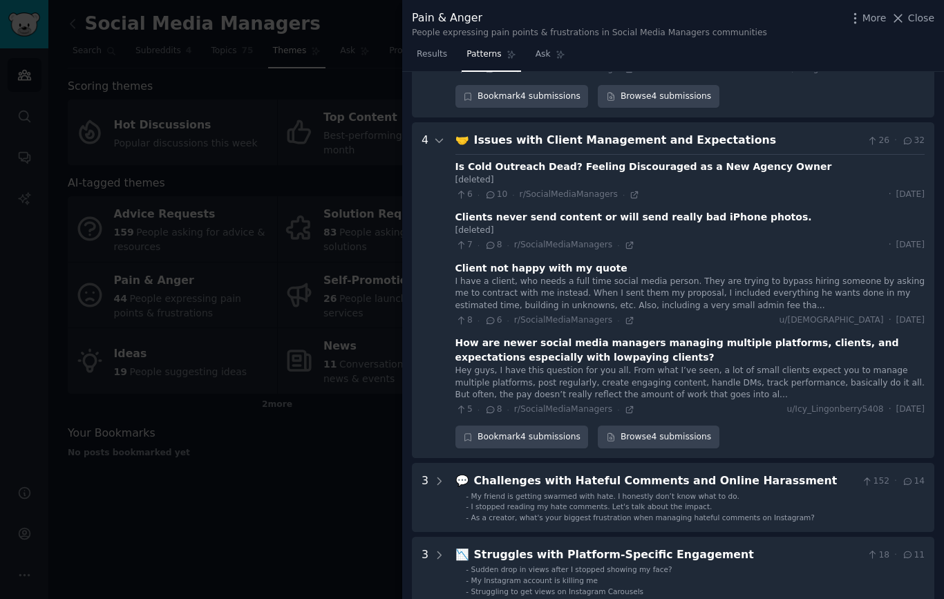
scroll to position [504, 0]
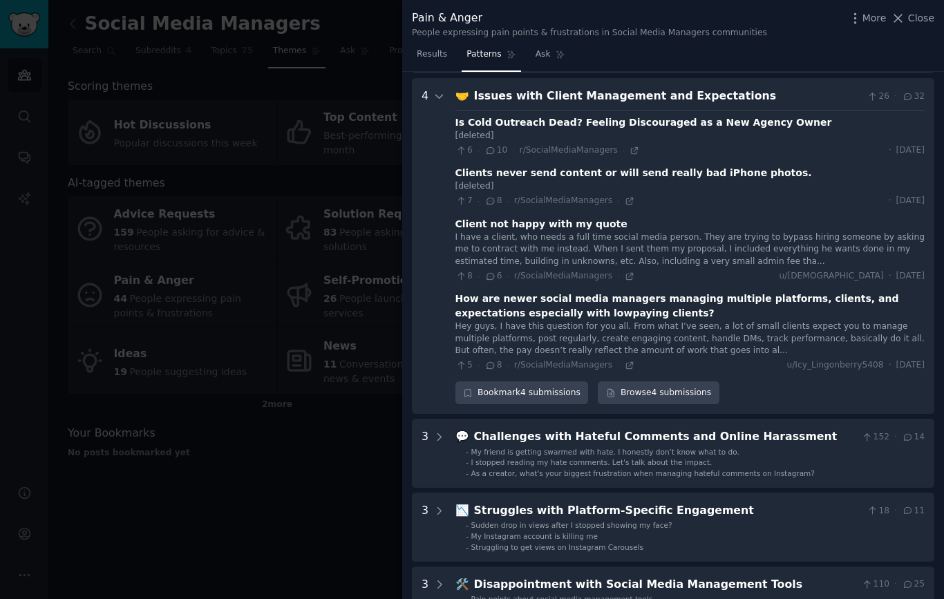
click at [745, 239] on div "I have a client, who needs a full time social media person. They are trying to …" at bounding box center [689, 249] width 469 height 37
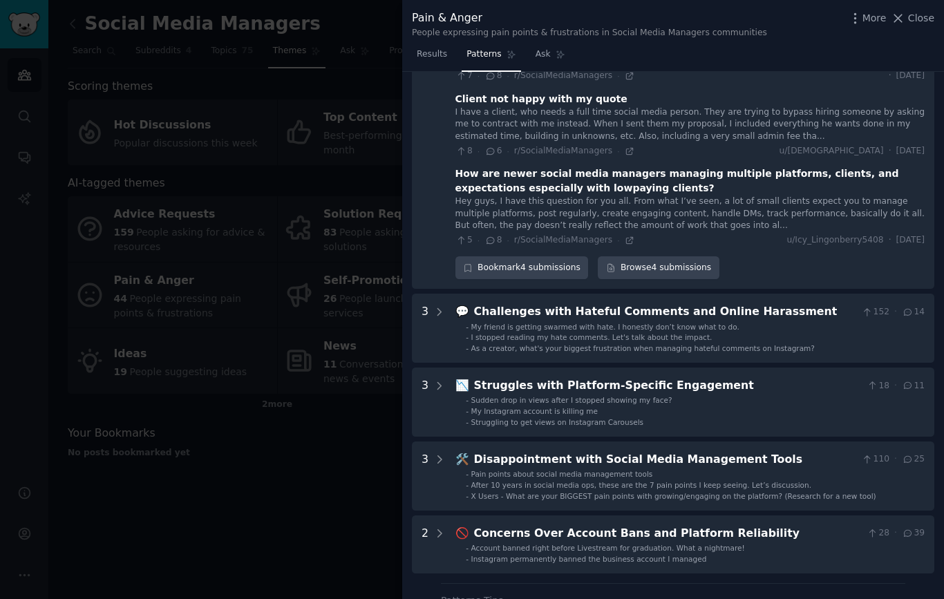
scroll to position [629, 0]
click at [790, 332] on li "- I stopped reading my hate comments. Let's talk about the impact." at bounding box center [695, 337] width 459 height 10
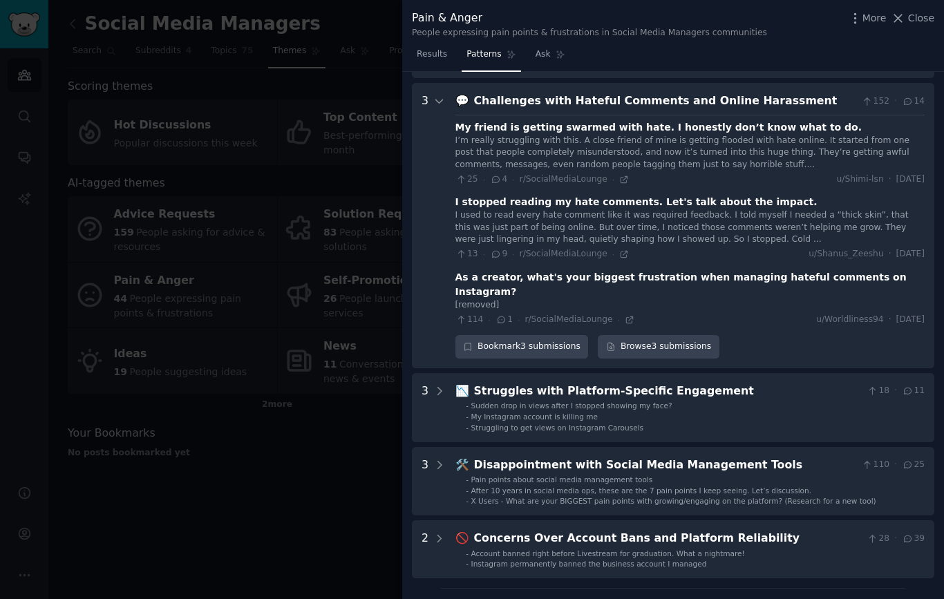
scroll to position [840, 0]
click at [622, 249] on icon at bounding box center [624, 254] width 10 height 10
